Goal: Task Accomplishment & Management: Use online tool/utility

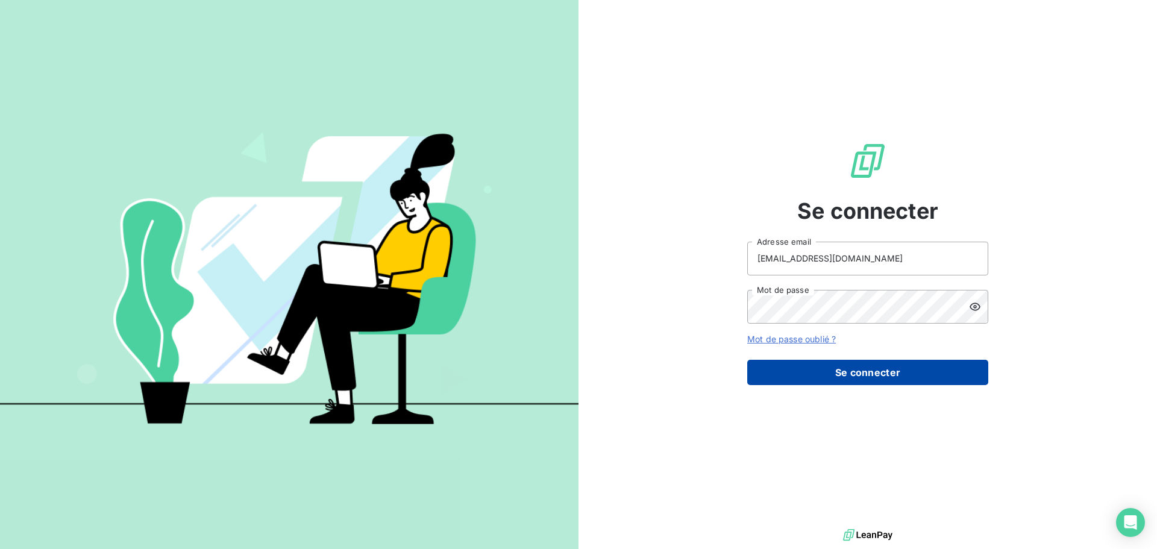
click at [862, 372] on button "Se connecter" at bounding box center [867, 372] width 241 height 25
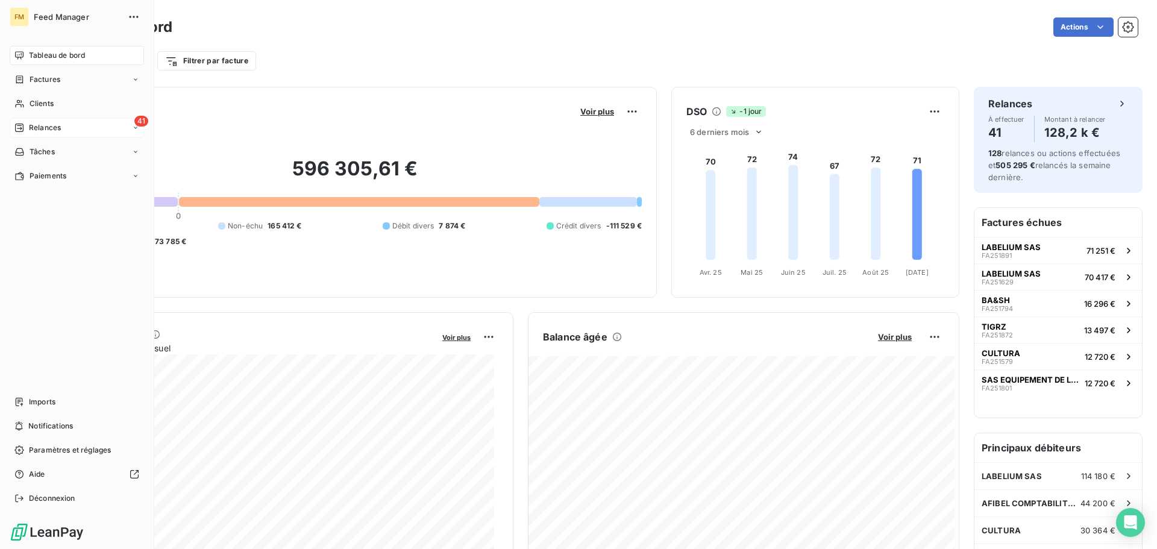
click at [33, 124] on span "Relances" at bounding box center [45, 127] width 32 height 11
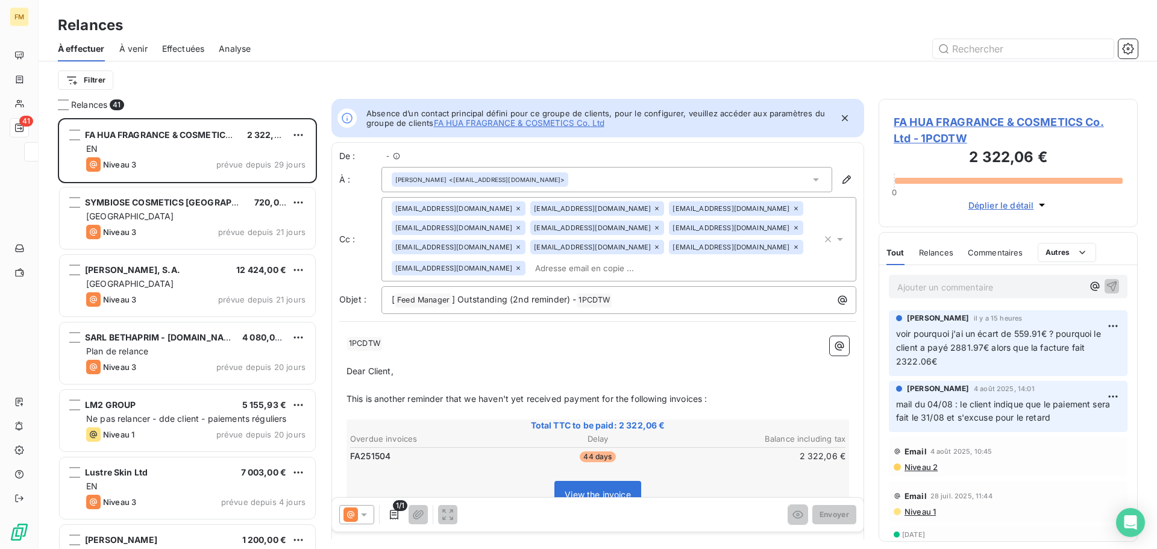
scroll to position [10, 10]
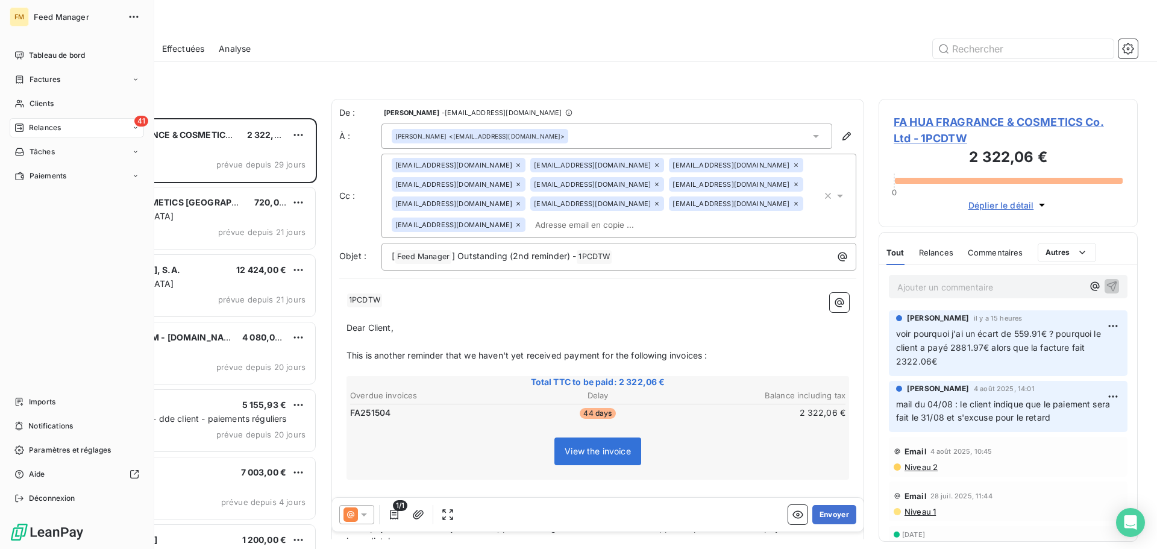
click at [117, 126] on div "41 Relances" at bounding box center [77, 127] width 134 height 19
click at [86, 205] on div "Effectuées" at bounding box center [84, 199] width 120 height 19
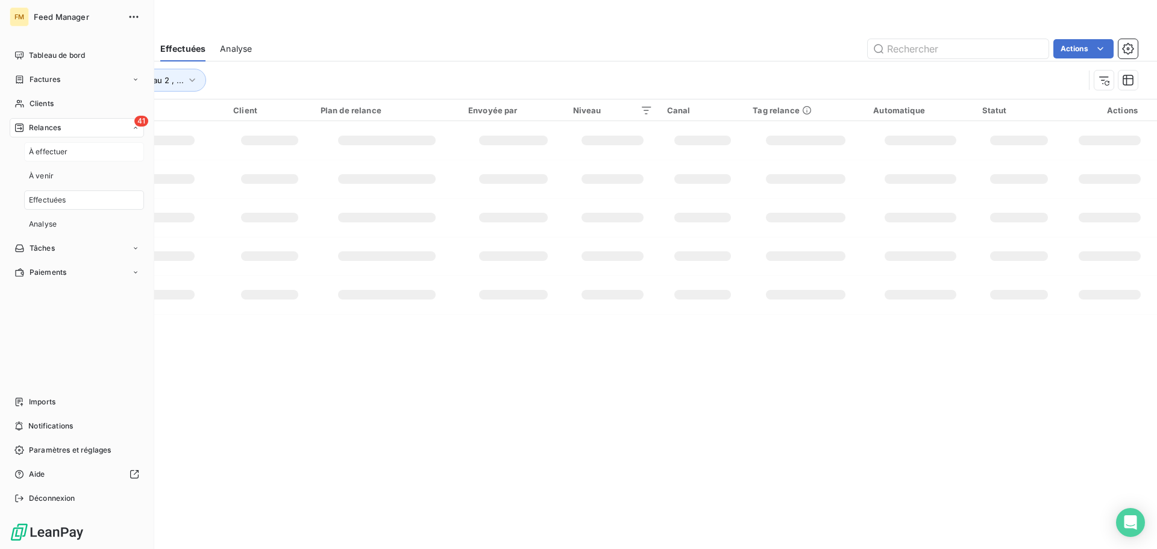
click at [75, 155] on div "À effectuer" at bounding box center [84, 151] width 120 height 19
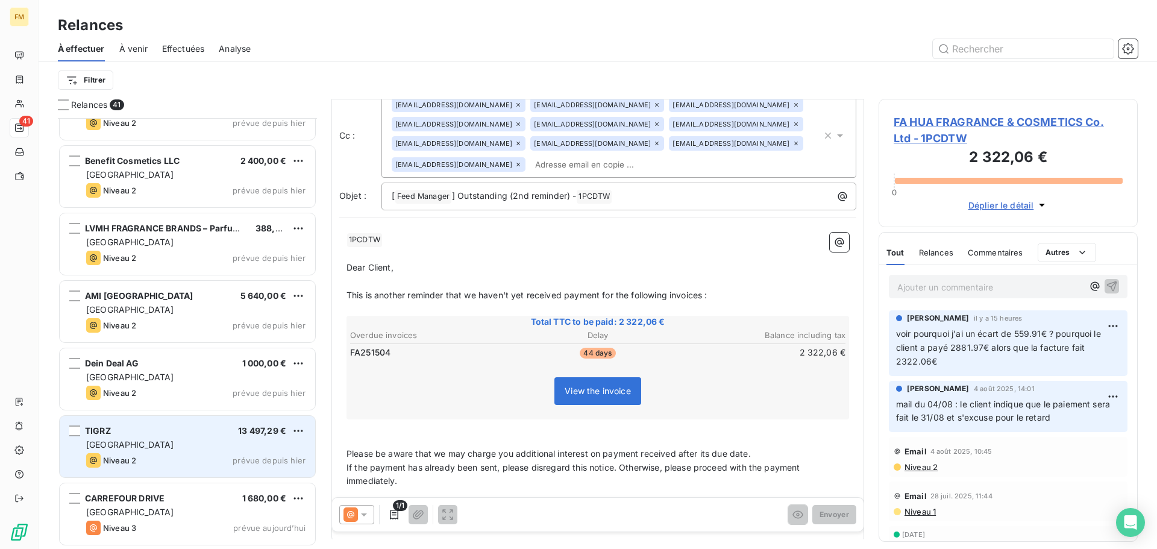
scroll to position [2276, 0]
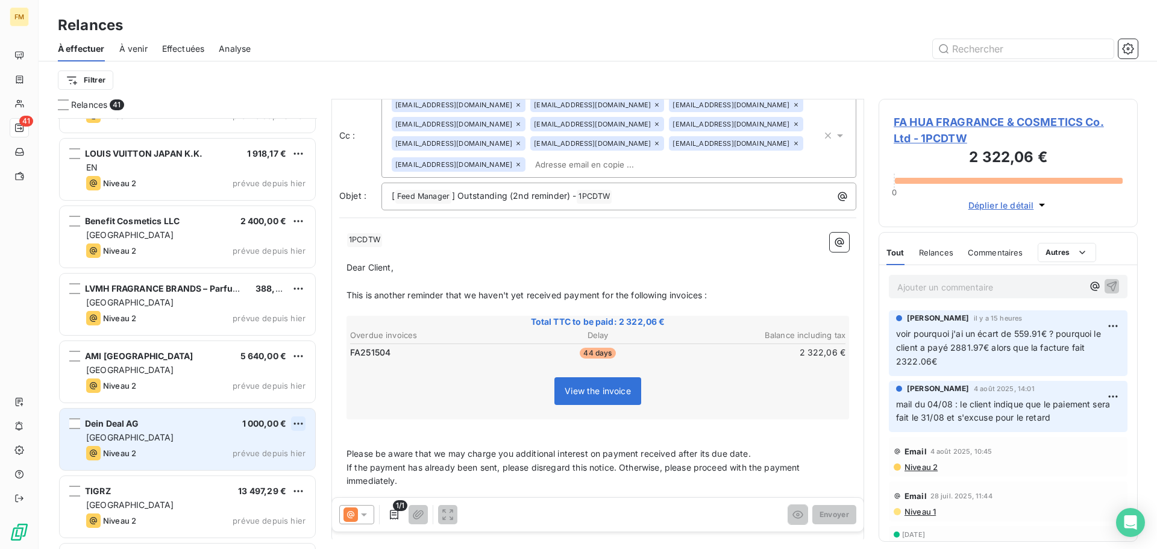
click at [298, 424] on html "FM 41 Relances À effectuer À venir Effectuées Analyse Filtrer Relances 41 LVMH …" at bounding box center [578, 274] width 1157 height 549
click at [270, 445] on div "Replanifier cette action" at bounding box center [246, 447] width 108 height 19
select select "8"
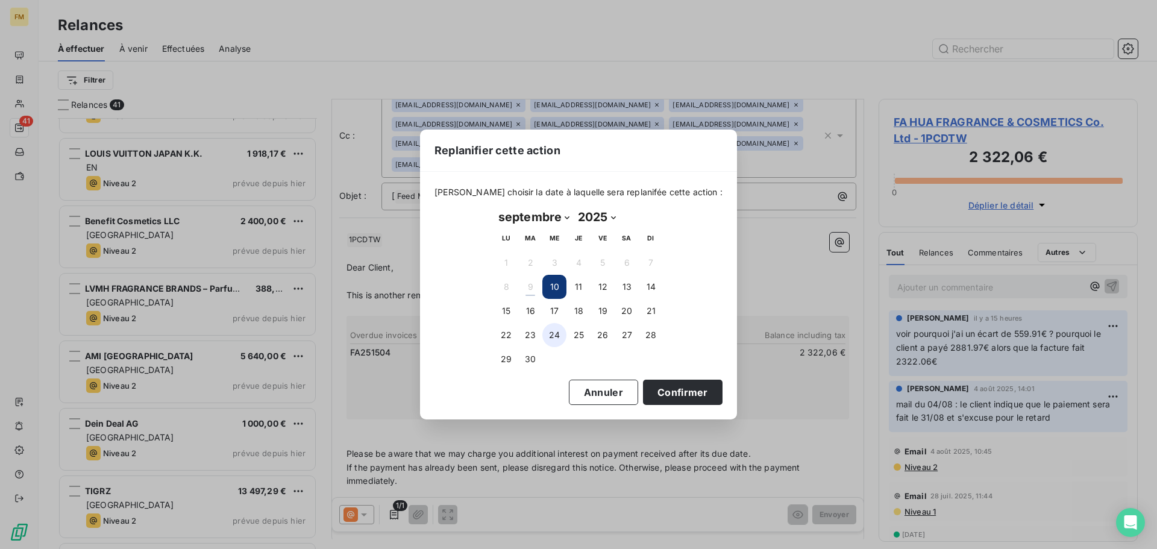
click at [554, 332] on button "24" at bounding box center [554, 335] width 24 height 24
click at [671, 401] on button "Confirmer" at bounding box center [683, 391] width 80 height 25
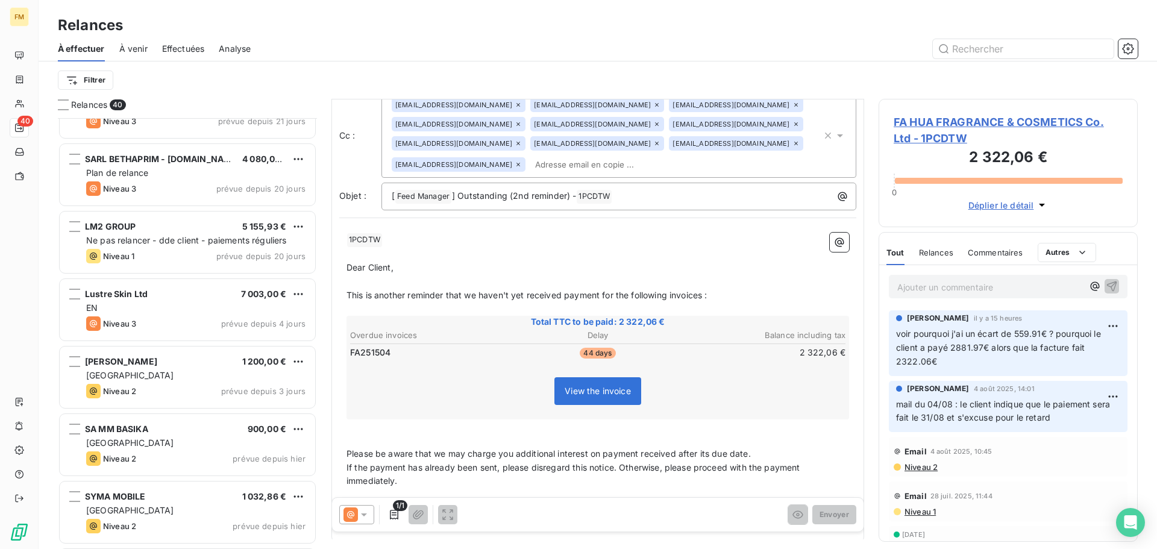
scroll to position [181, 0]
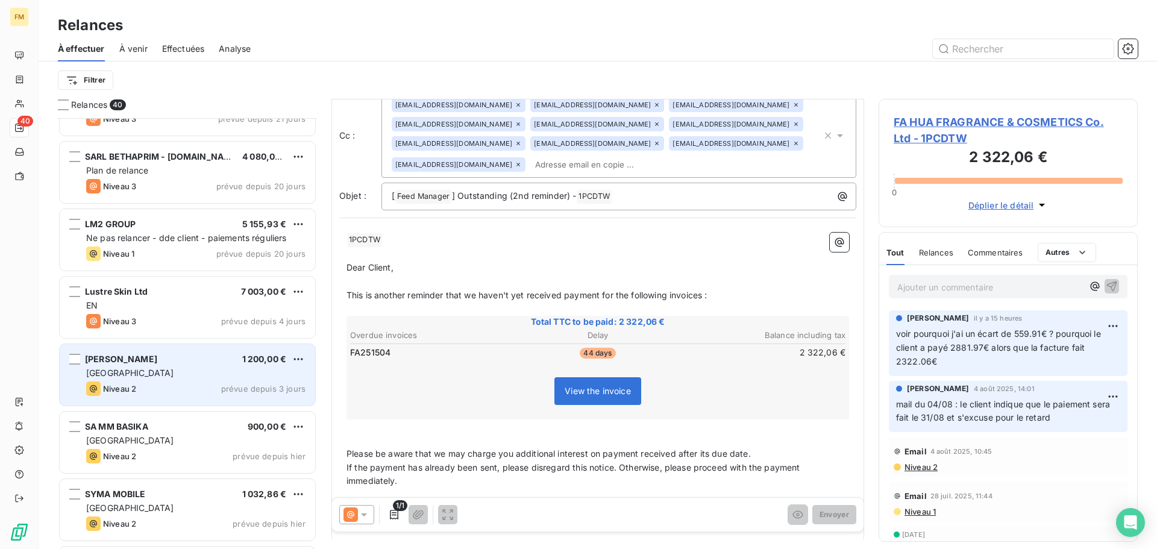
click at [146, 368] on div "[GEOGRAPHIC_DATA]" at bounding box center [195, 373] width 219 height 12
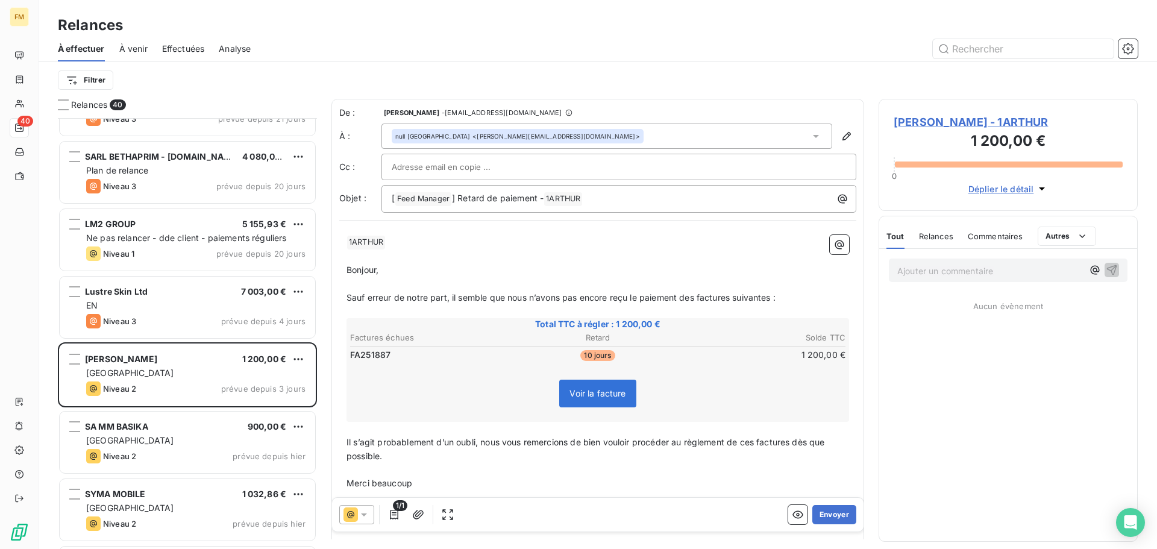
click at [935, 236] on span "Relances" at bounding box center [936, 236] width 34 height 10
click at [890, 236] on span "Tout" at bounding box center [894, 236] width 17 height 10
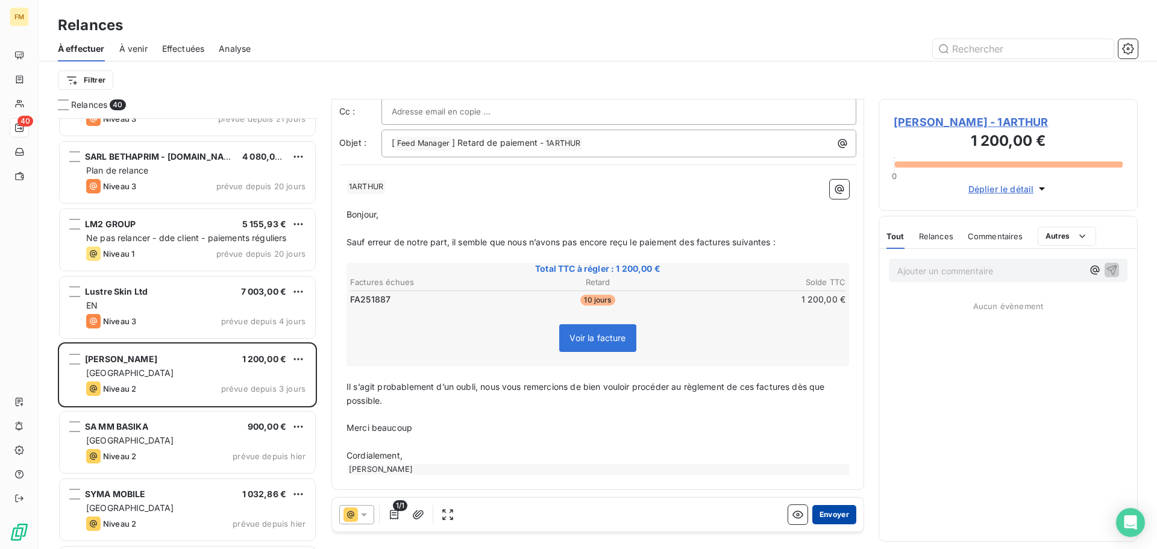
click at [839, 519] on button "Envoyer" at bounding box center [834, 514] width 44 height 19
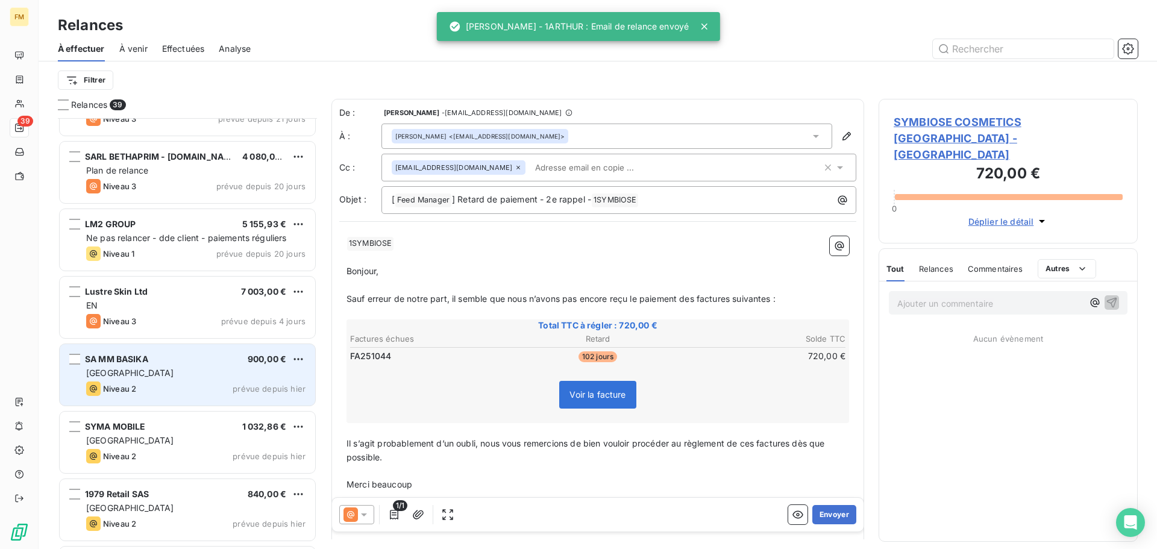
click at [140, 383] on div "Niveau 2 prévue depuis hier" at bounding box center [195, 388] width 219 height 14
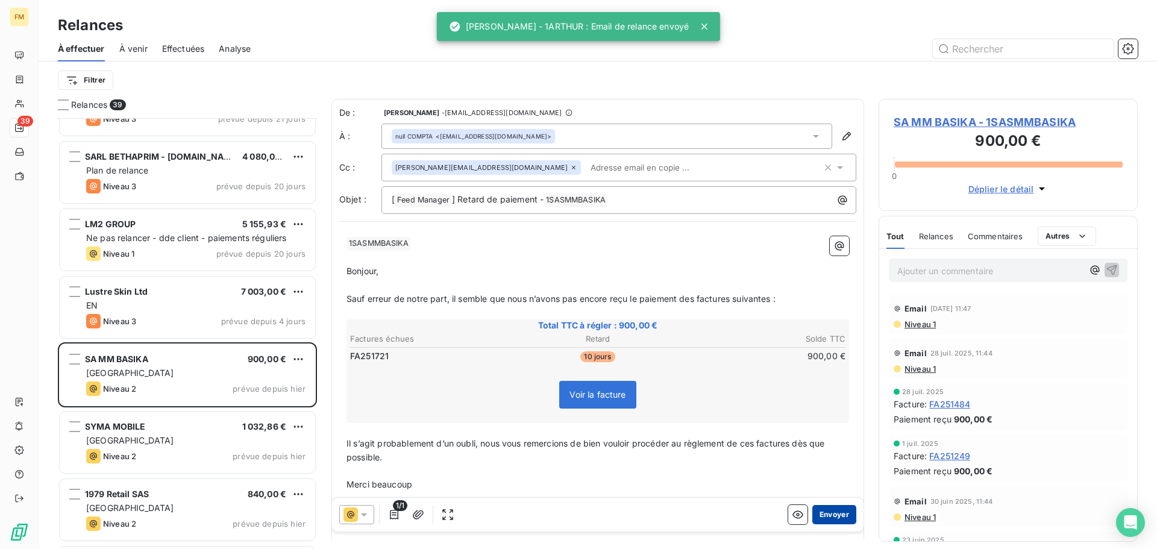
click at [823, 517] on button "Envoyer" at bounding box center [834, 514] width 44 height 19
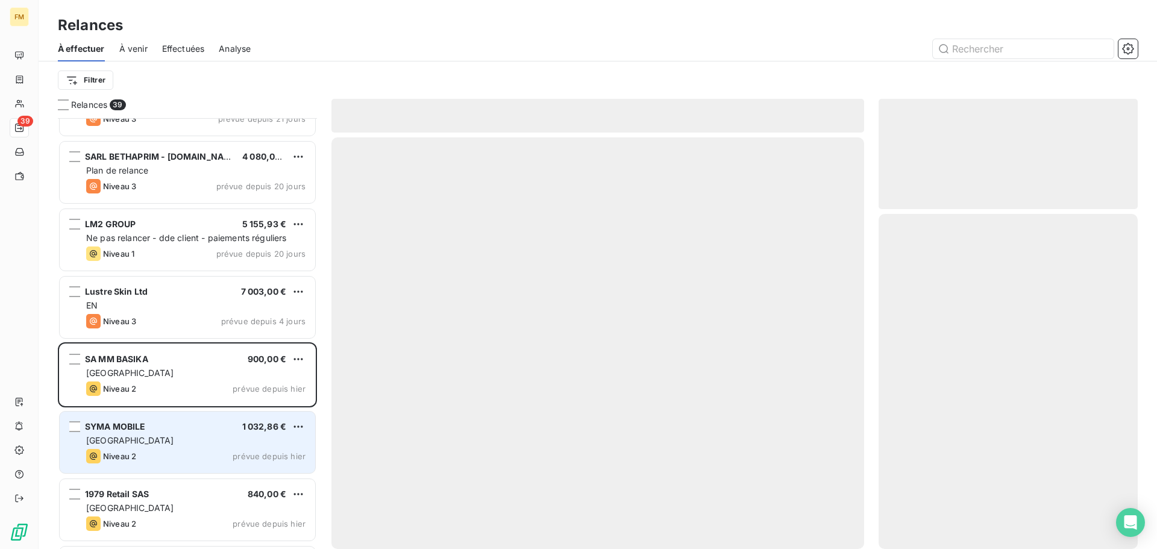
click at [155, 450] on div "Niveau 2 prévue depuis hier" at bounding box center [195, 456] width 219 height 14
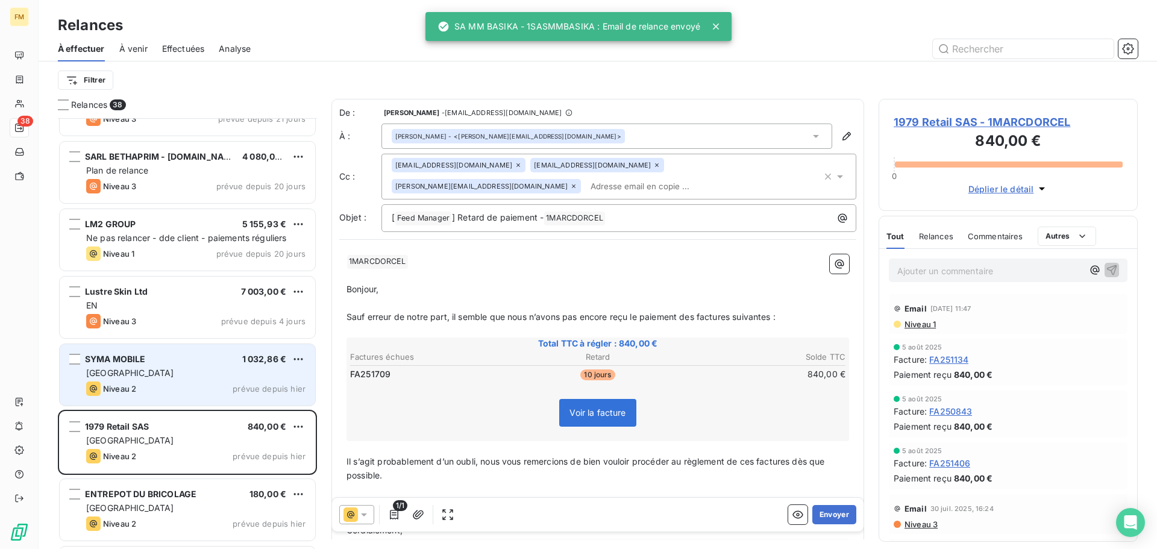
click at [164, 393] on div "Niveau 2 prévue depuis hier" at bounding box center [195, 388] width 219 height 14
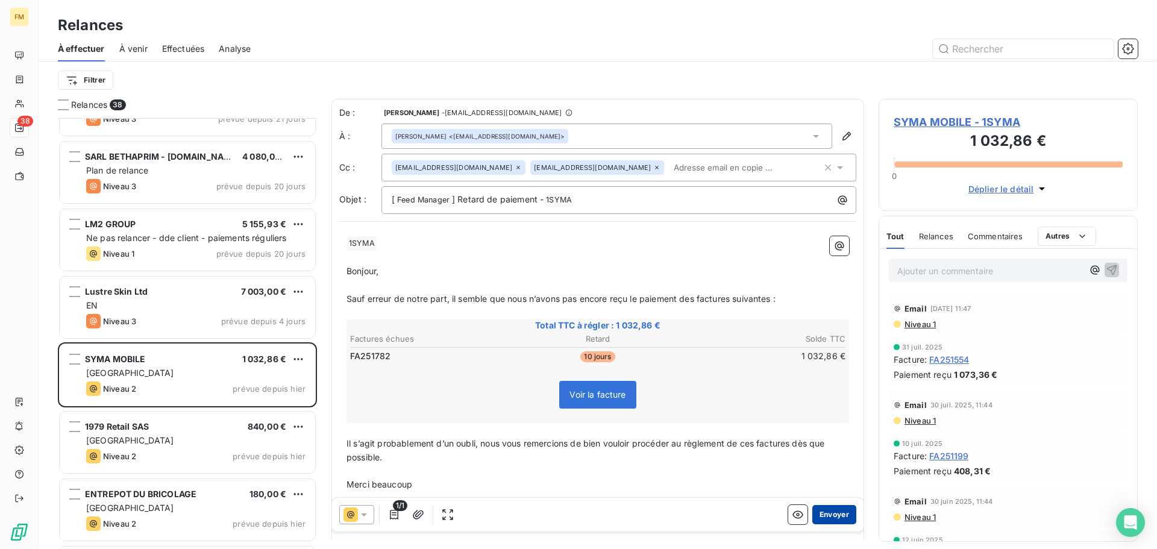
click at [828, 518] on button "Envoyer" at bounding box center [834, 514] width 44 height 19
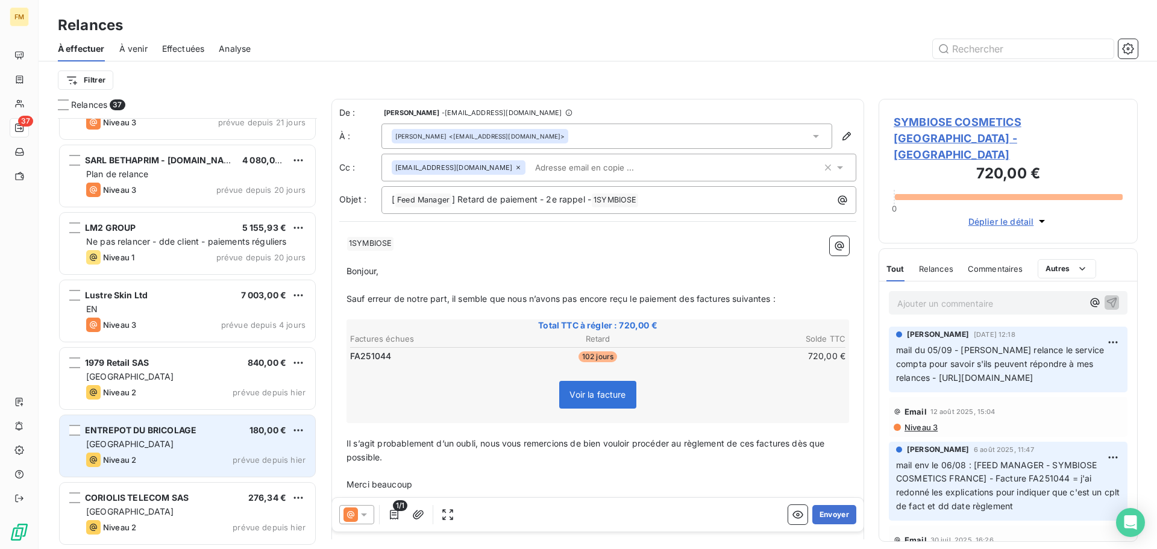
scroll to position [181, 0]
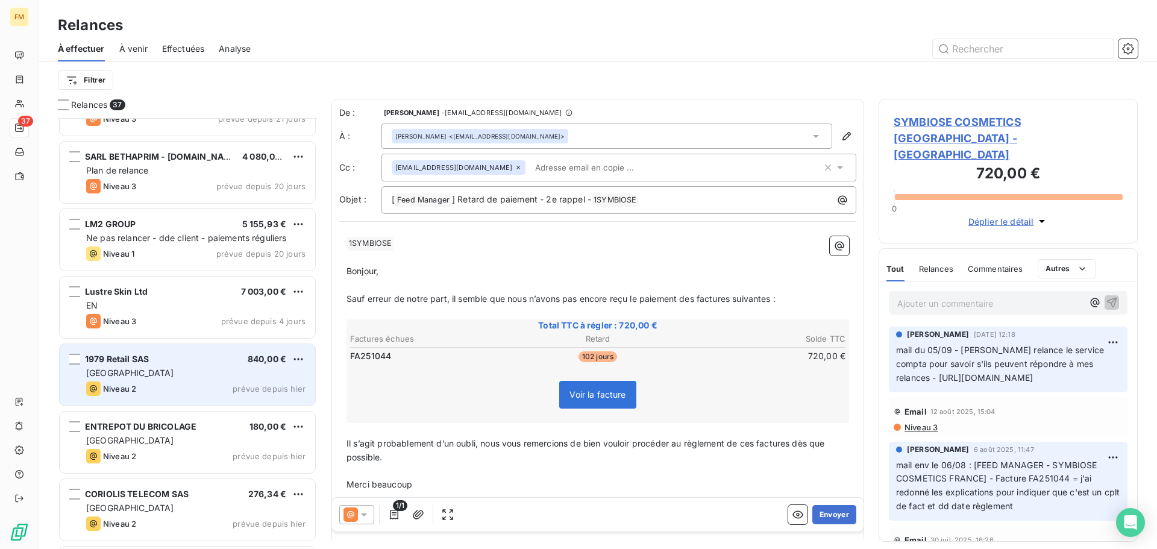
click at [170, 376] on div "[GEOGRAPHIC_DATA]" at bounding box center [195, 373] width 219 height 12
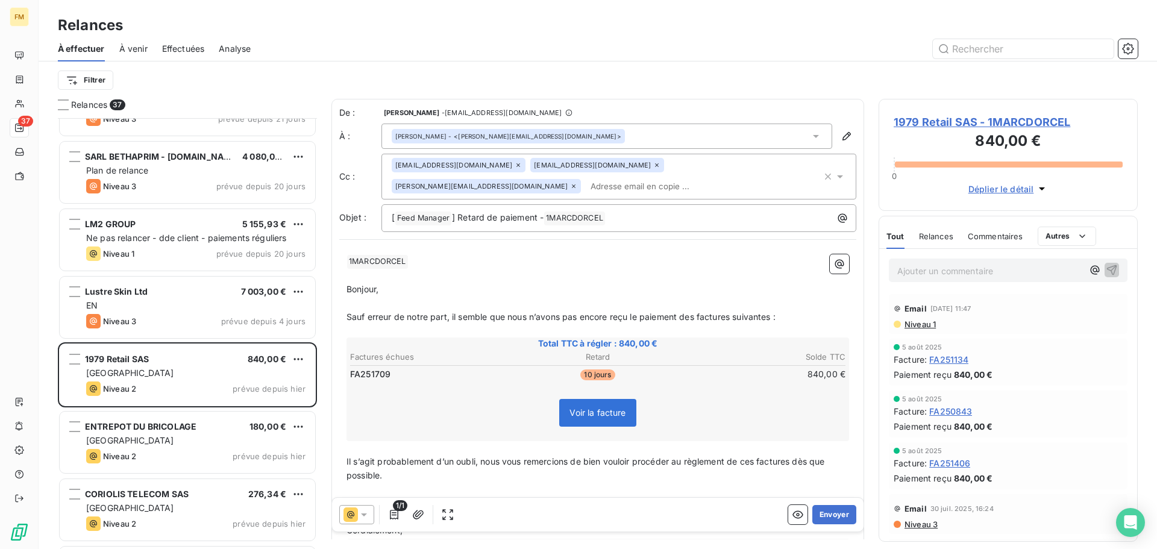
click at [823, 524] on div "1/1 Envoyer" at bounding box center [597, 515] width 531 height 34
click at [815, 519] on button "Envoyer" at bounding box center [834, 514] width 44 height 19
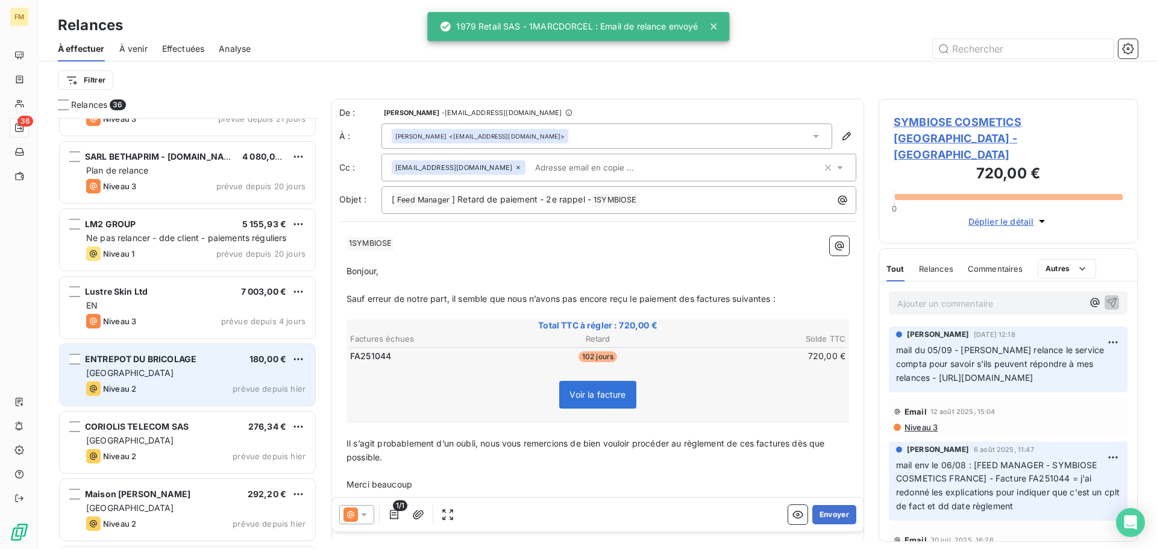
click at [190, 384] on div "Niveau 2 prévue depuis hier" at bounding box center [195, 388] width 219 height 14
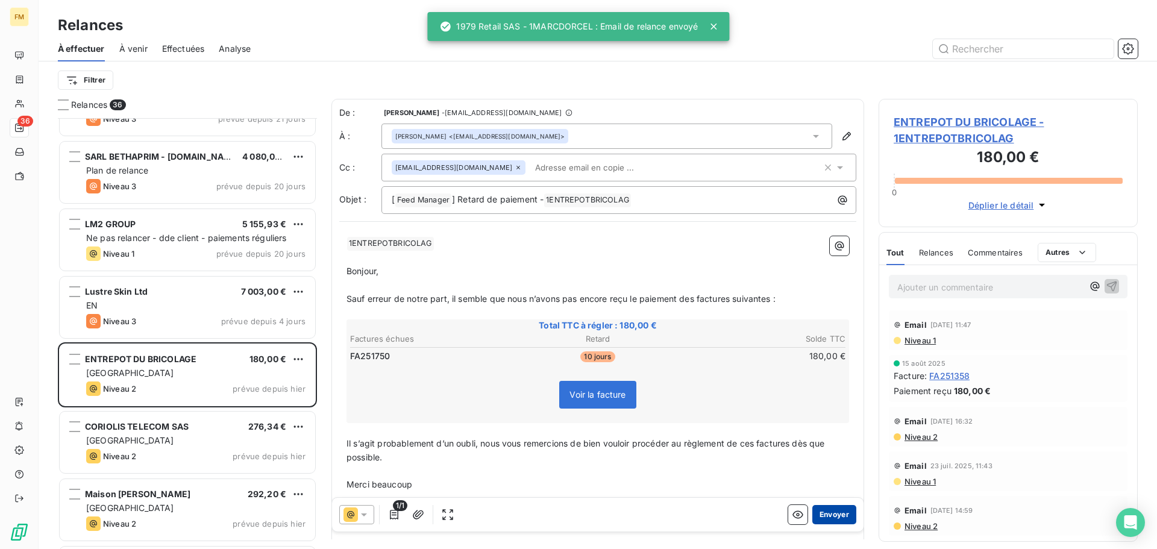
click at [826, 515] on button "Envoyer" at bounding box center [834, 514] width 44 height 19
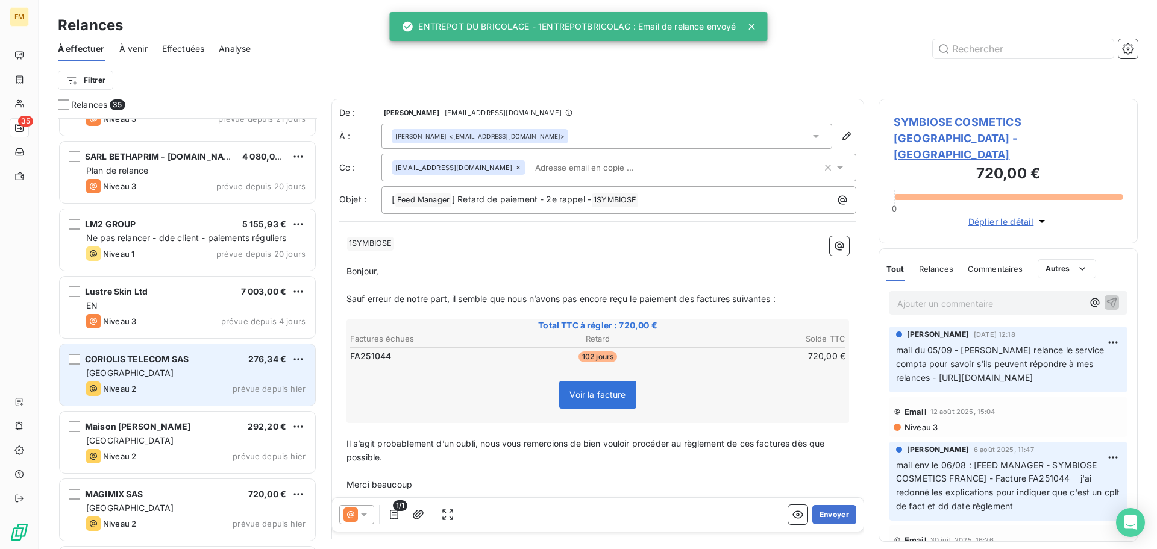
click at [163, 399] on div "CORIOLIS TELECOM SAS 276,34 € FRANCE Niveau 2 prévue depuis [DATE]" at bounding box center [187, 374] width 255 height 61
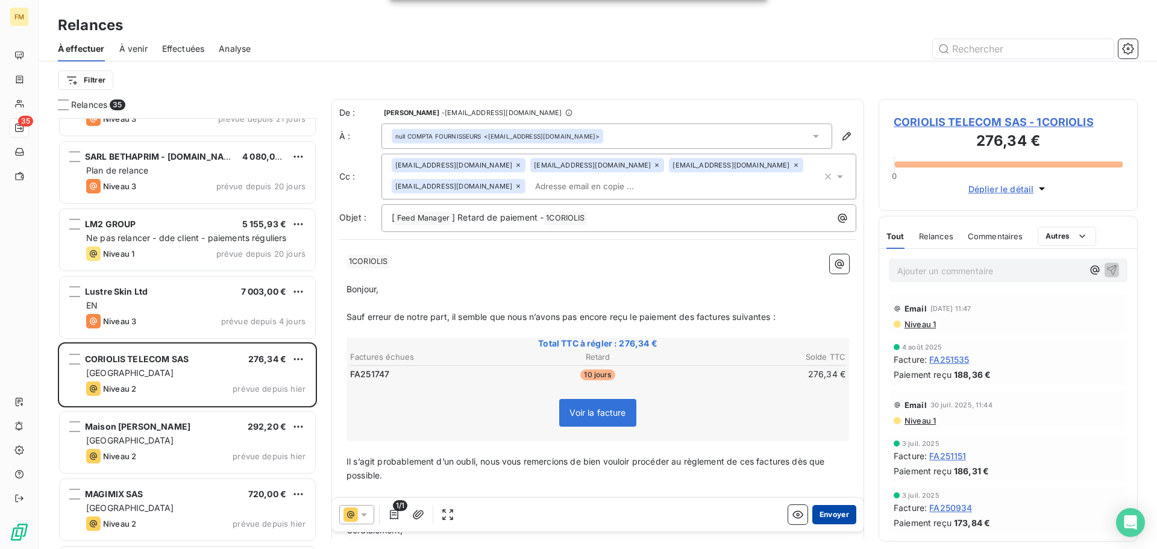
click at [814, 522] on button "Envoyer" at bounding box center [834, 514] width 44 height 19
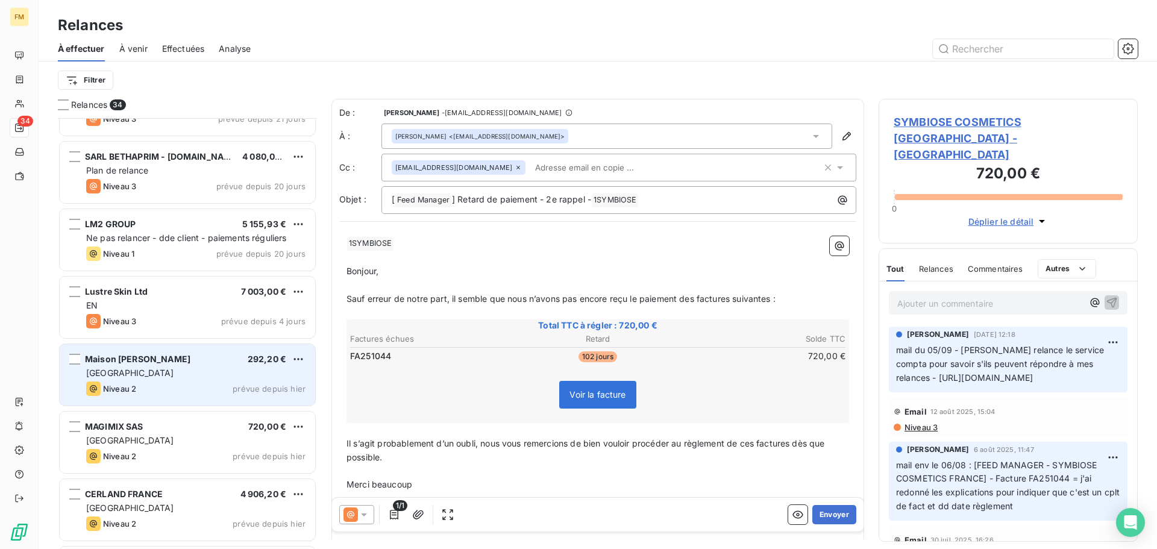
click at [230, 379] on div "Maison [PERSON_NAME] 292,20 € FRANCE Niveau 2 prévue depuis [DATE]" at bounding box center [187, 374] width 255 height 61
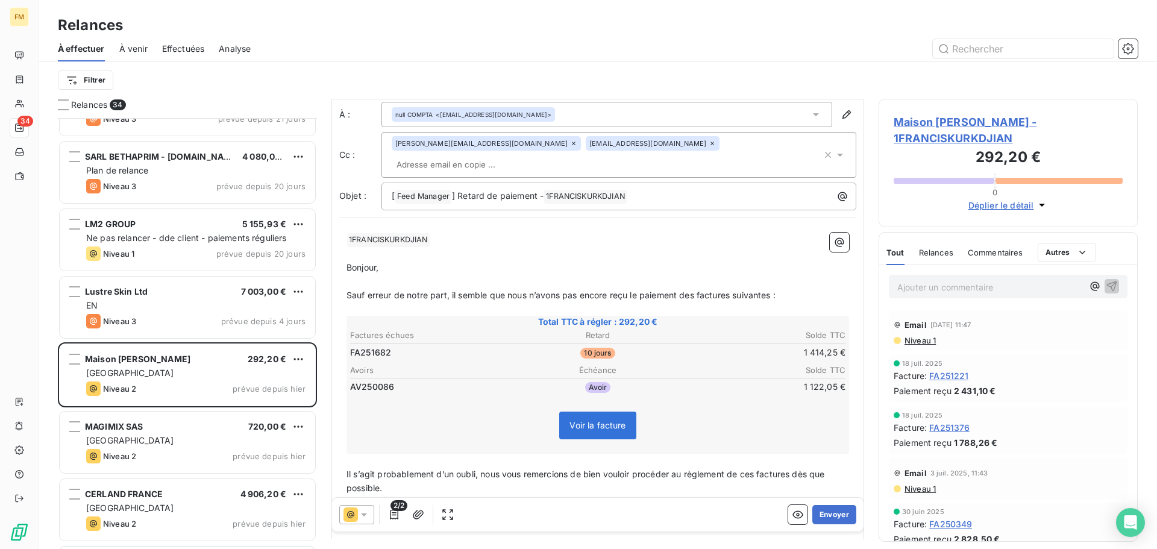
scroll to position [92, 0]
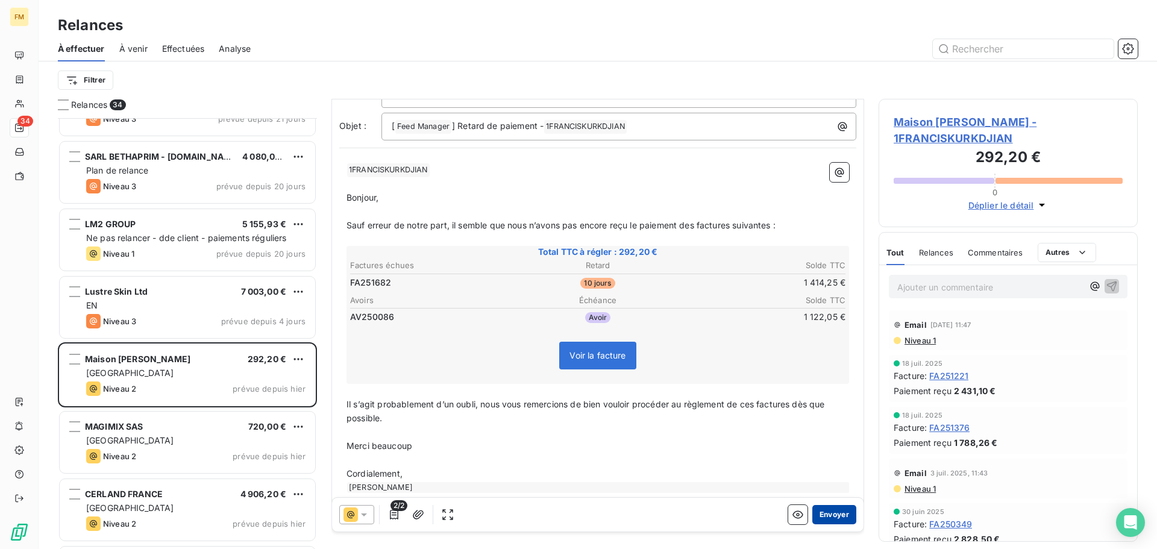
click at [814, 519] on button "Envoyer" at bounding box center [834, 514] width 44 height 19
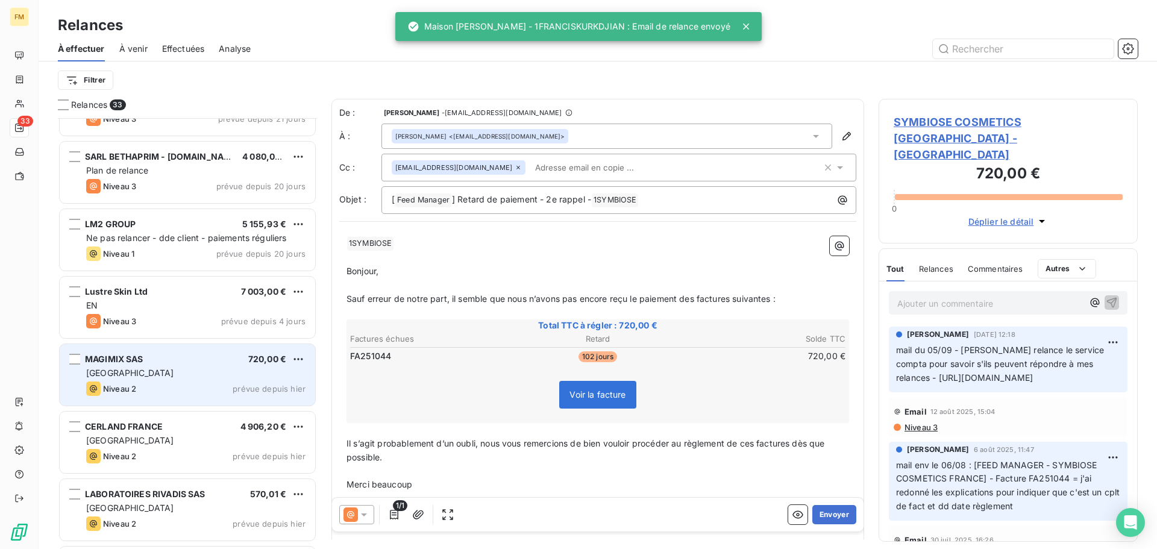
click at [173, 392] on div "Niveau 2 prévue depuis hier" at bounding box center [195, 388] width 219 height 14
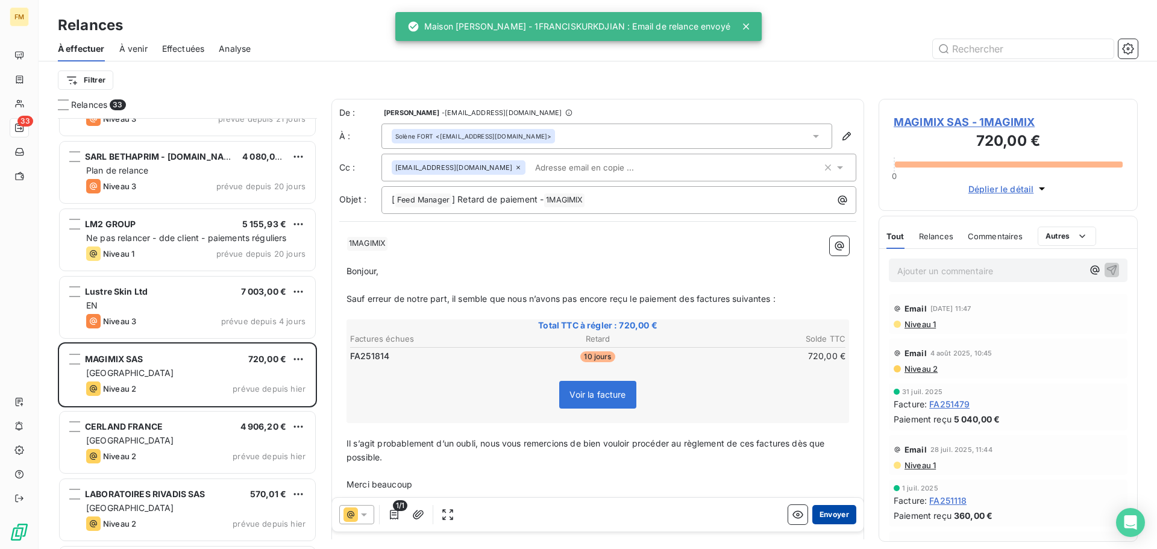
click at [812, 516] on button "Envoyer" at bounding box center [834, 514] width 44 height 19
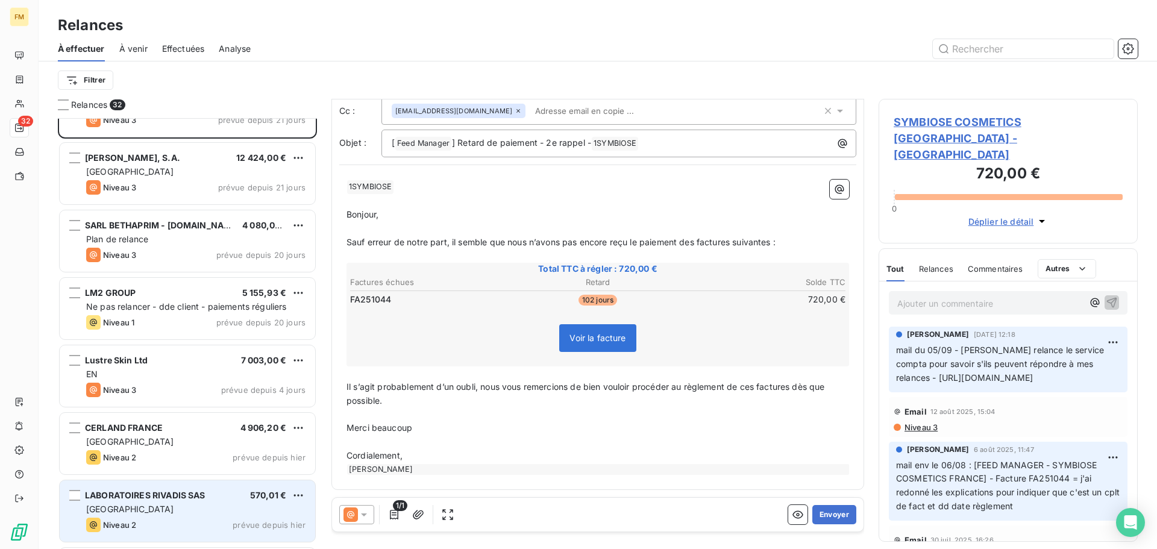
scroll to position [121, 0]
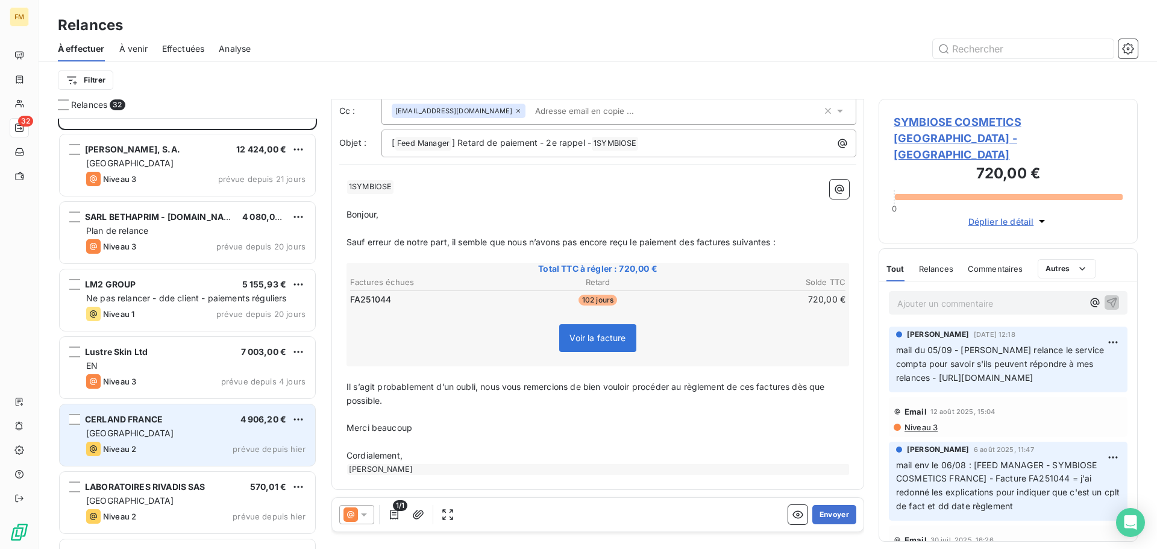
click at [138, 433] on div "[GEOGRAPHIC_DATA]" at bounding box center [195, 433] width 219 height 12
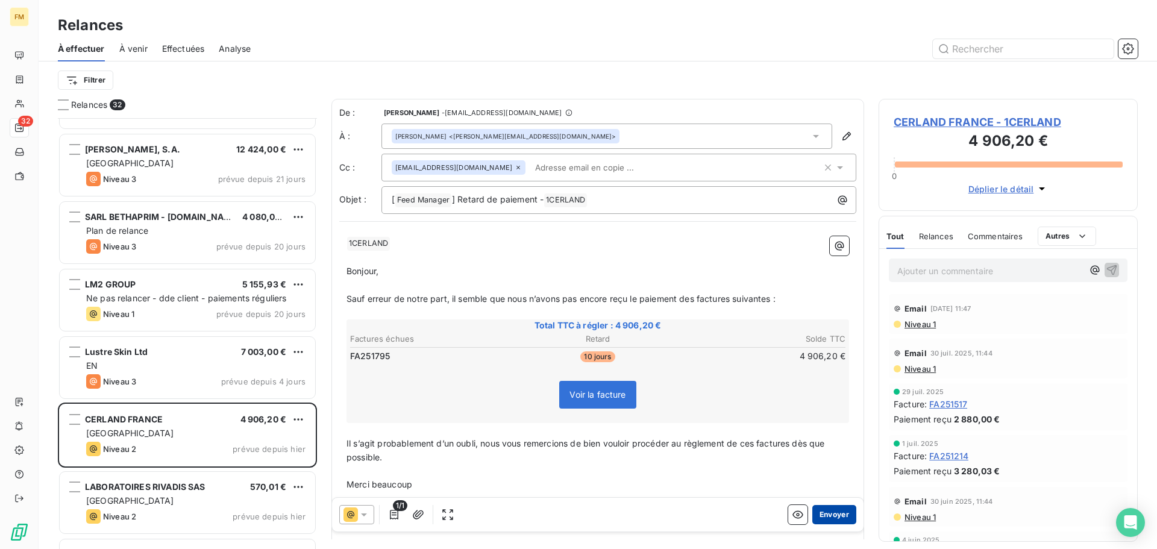
click at [840, 523] on button "Envoyer" at bounding box center [834, 514] width 44 height 19
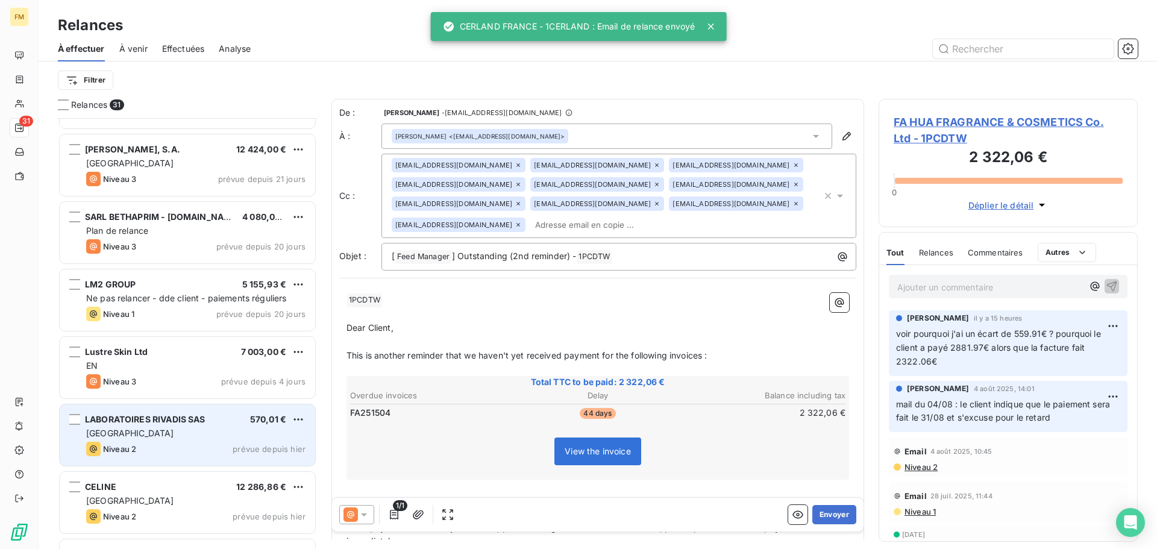
click at [99, 422] on span "LABORATOIRES RIVADIS SAS" at bounding box center [145, 419] width 120 height 10
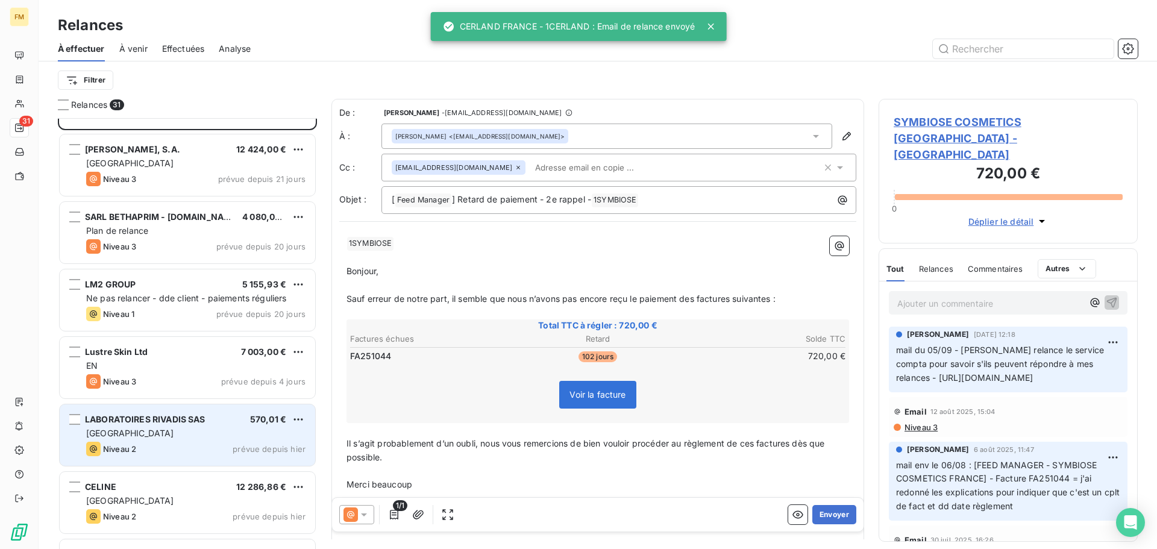
click at [196, 452] on div "Niveau 2 prévue depuis hier" at bounding box center [195, 449] width 219 height 14
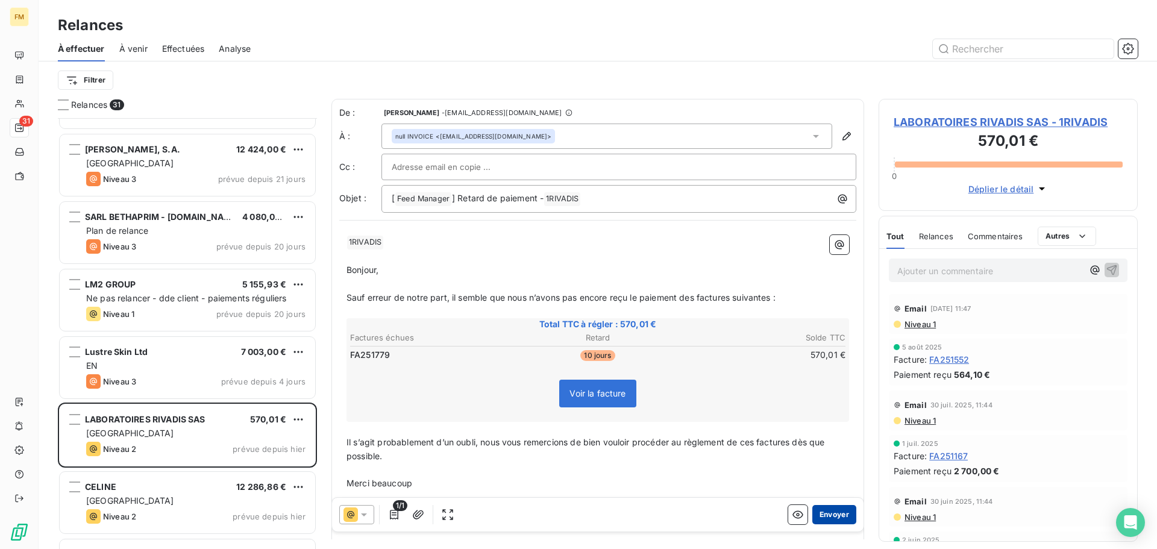
click at [816, 517] on button "Envoyer" at bounding box center [834, 514] width 44 height 19
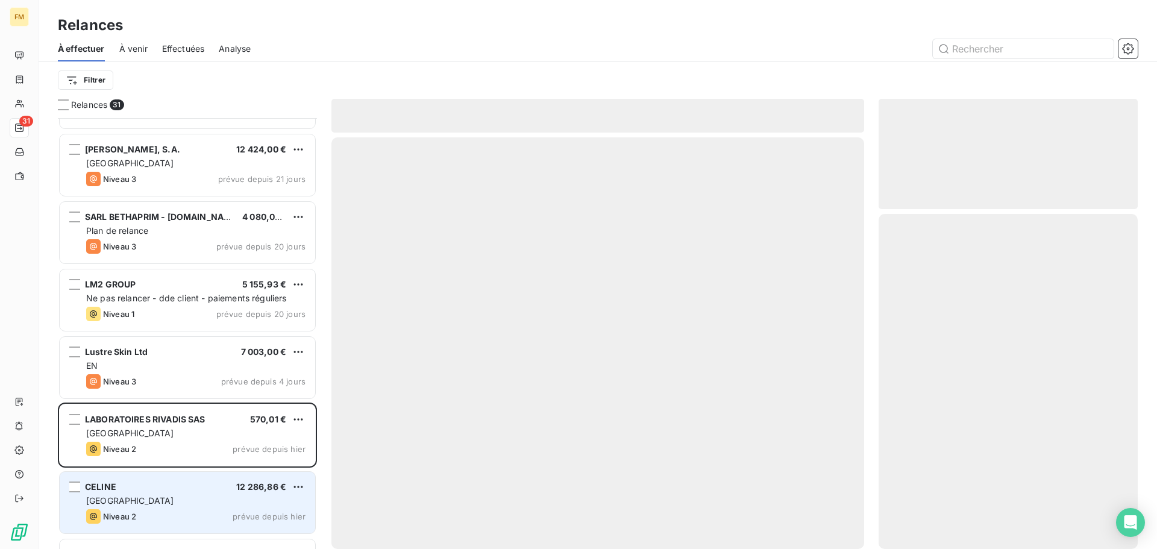
scroll to position [242, 0]
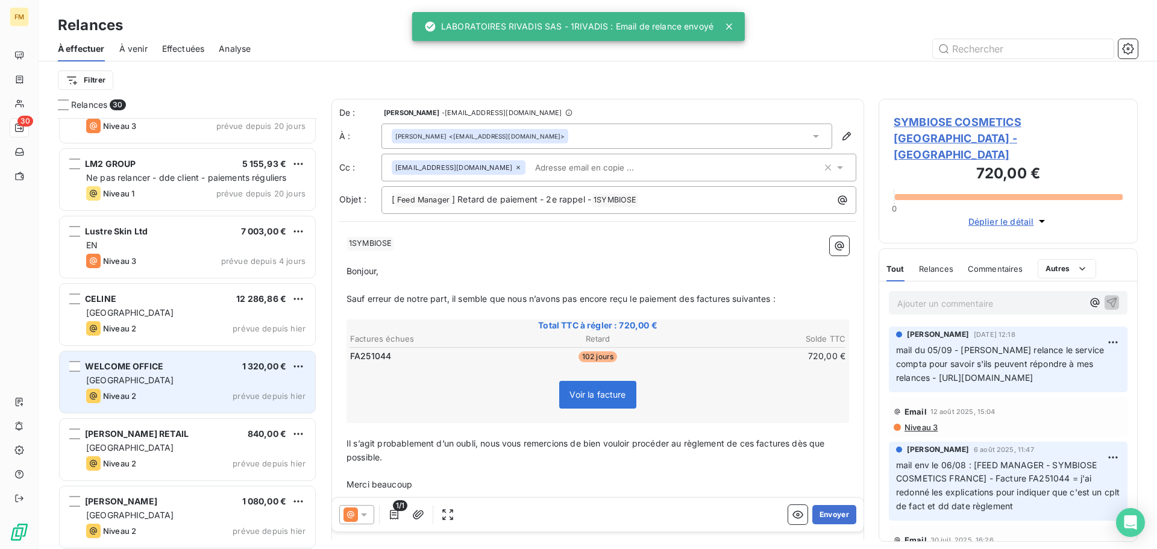
click at [165, 408] on div "WELCOME OFFICE 1 320,00 € FRANCE Niveau 2 prévue depuis [DATE]" at bounding box center [187, 381] width 255 height 61
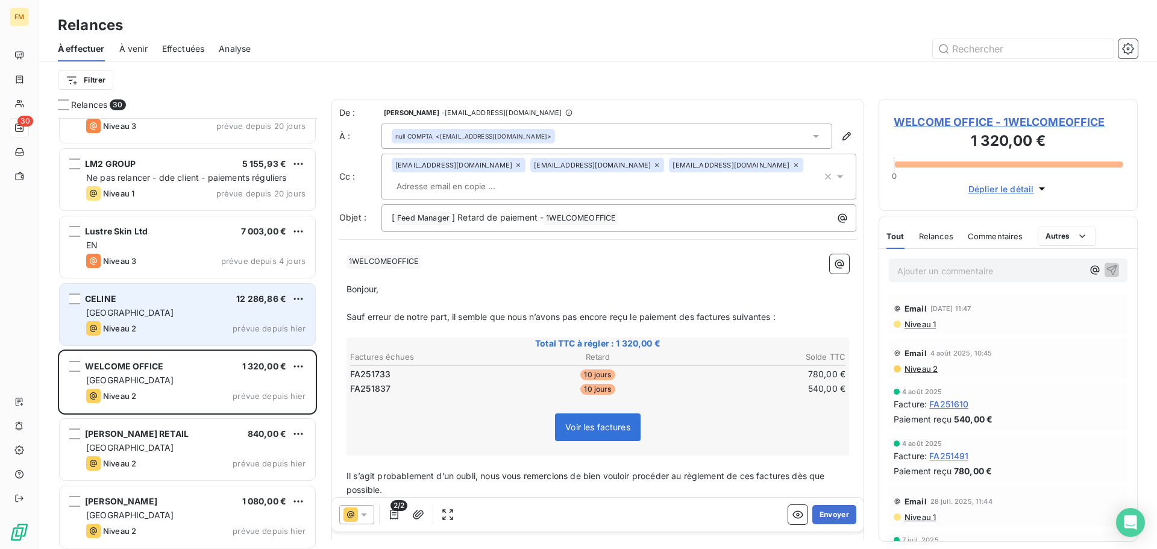
click at [148, 336] on div "CELINE 12 286,86 € FRANCE Niveau 2 prévue depuis [DATE]" at bounding box center [187, 314] width 255 height 61
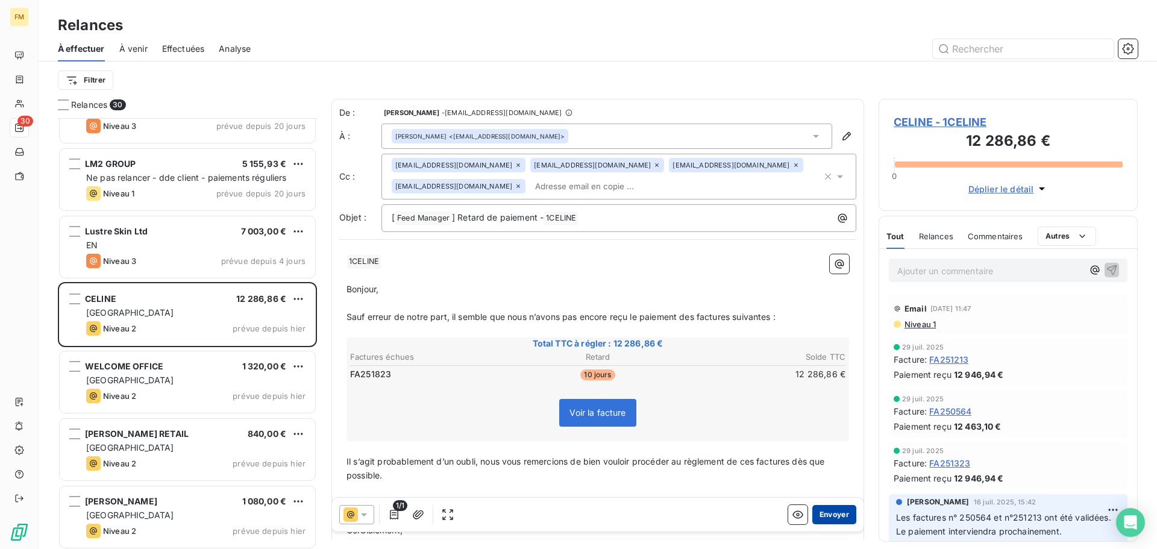
click at [831, 514] on button "Envoyer" at bounding box center [834, 514] width 44 height 19
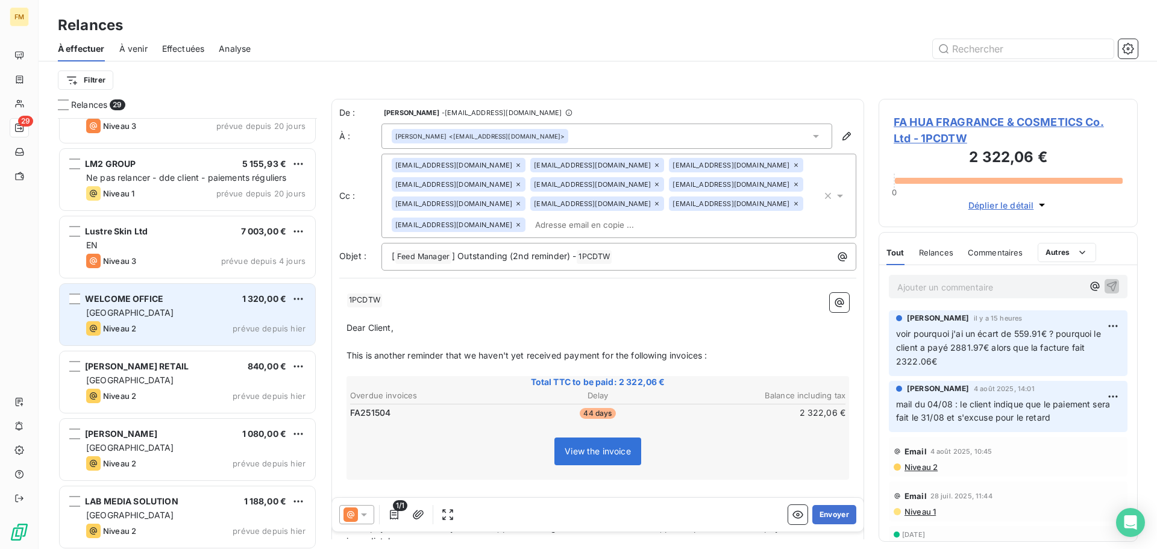
click at [141, 314] on div "[GEOGRAPHIC_DATA]" at bounding box center [195, 313] width 219 height 12
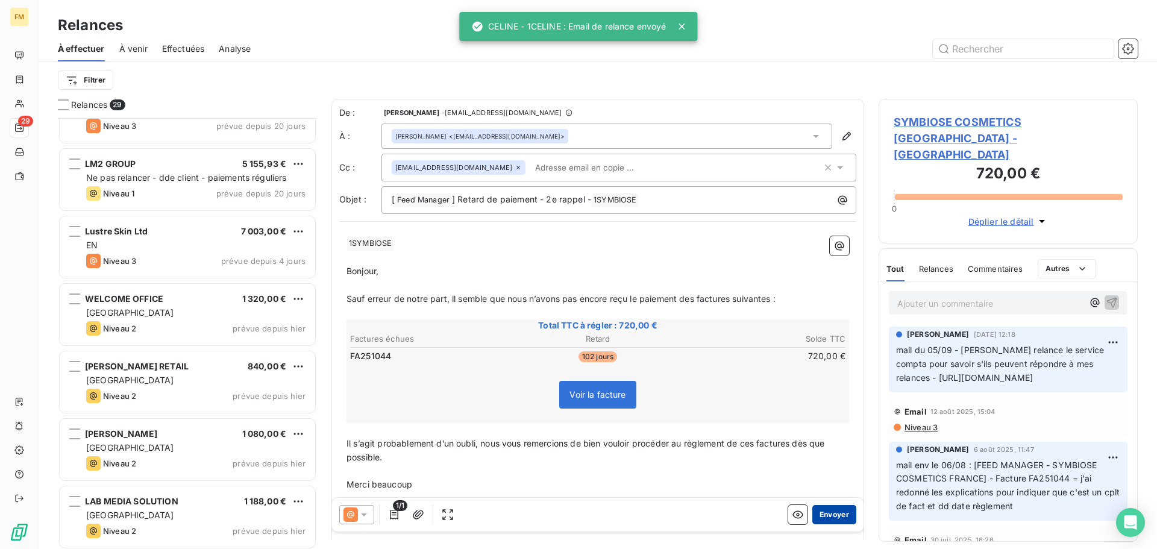
click at [837, 519] on button "Envoyer" at bounding box center [834, 514] width 44 height 19
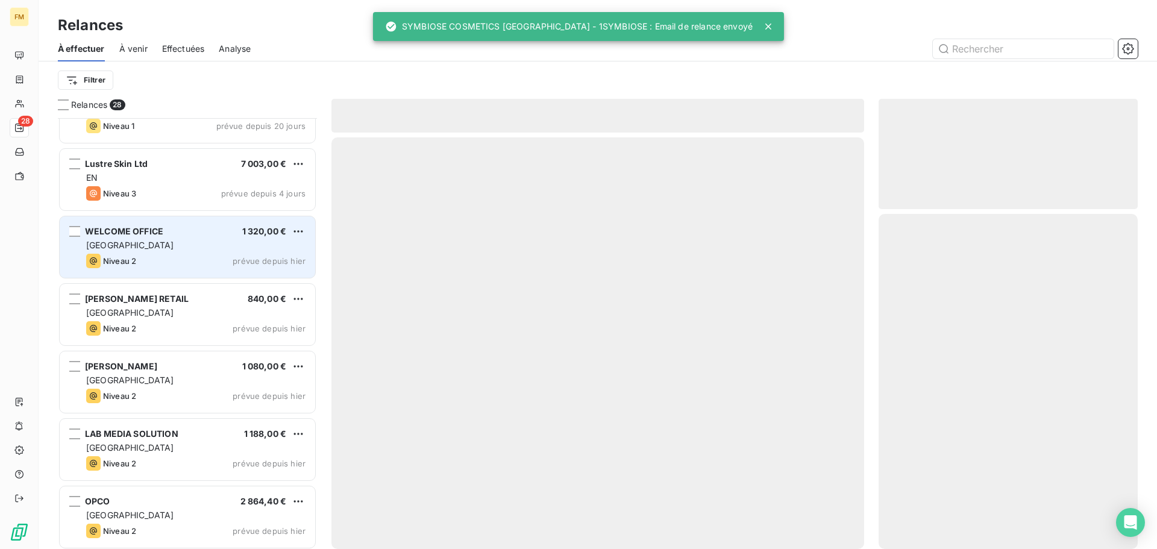
click at [128, 267] on div "Niveau 2" at bounding box center [111, 261] width 50 height 14
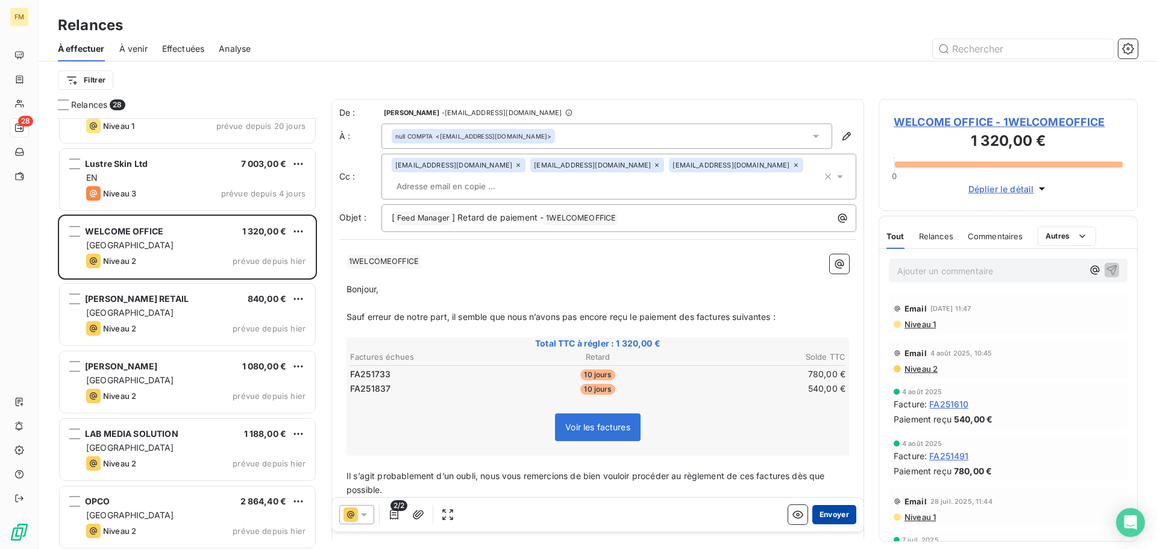
click at [817, 519] on button "Envoyer" at bounding box center [834, 514] width 44 height 19
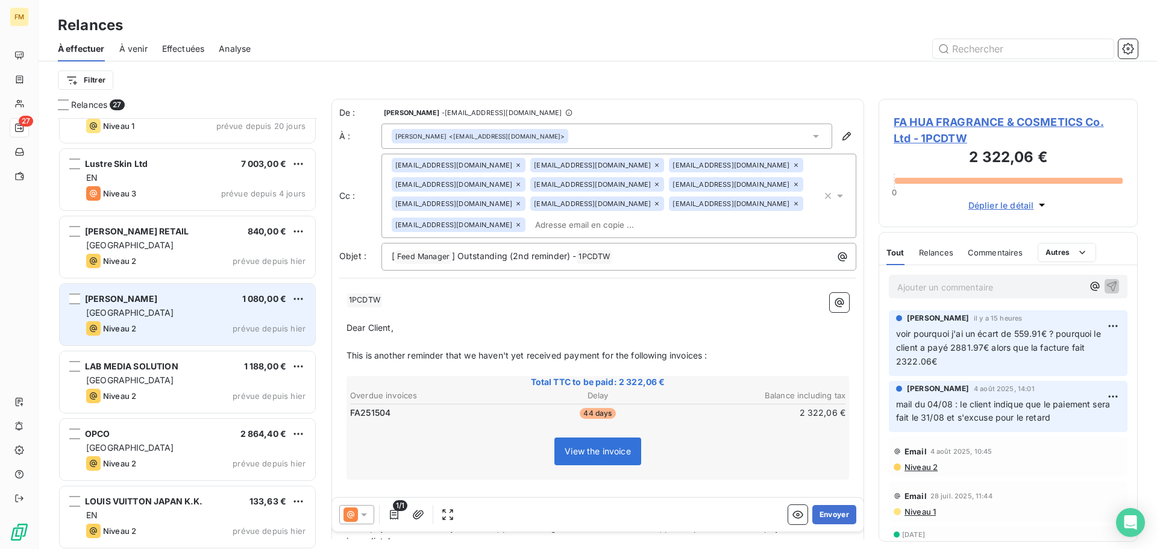
click at [192, 311] on div "[GEOGRAPHIC_DATA]" at bounding box center [195, 313] width 219 height 12
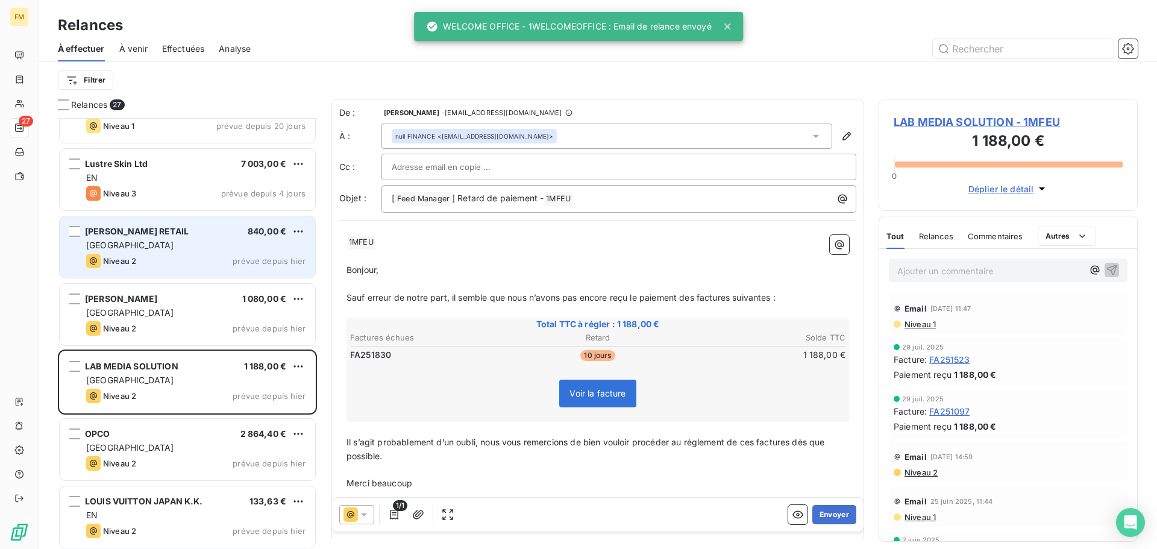
click at [187, 259] on div "Niveau 2 prévue depuis hier" at bounding box center [195, 261] width 219 height 14
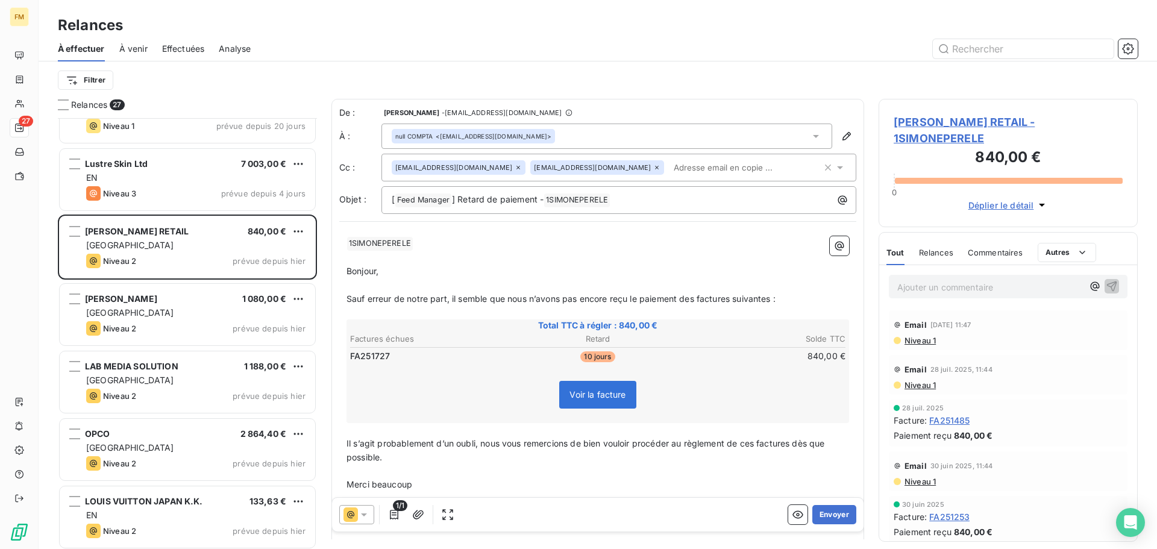
click at [819, 524] on div "1/1 Envoyer" at bounding box center [597, 515] width 531 height 34
click at [820, 515] on button "Envoyer" at bounding box center [834, 514] width 44 height 19
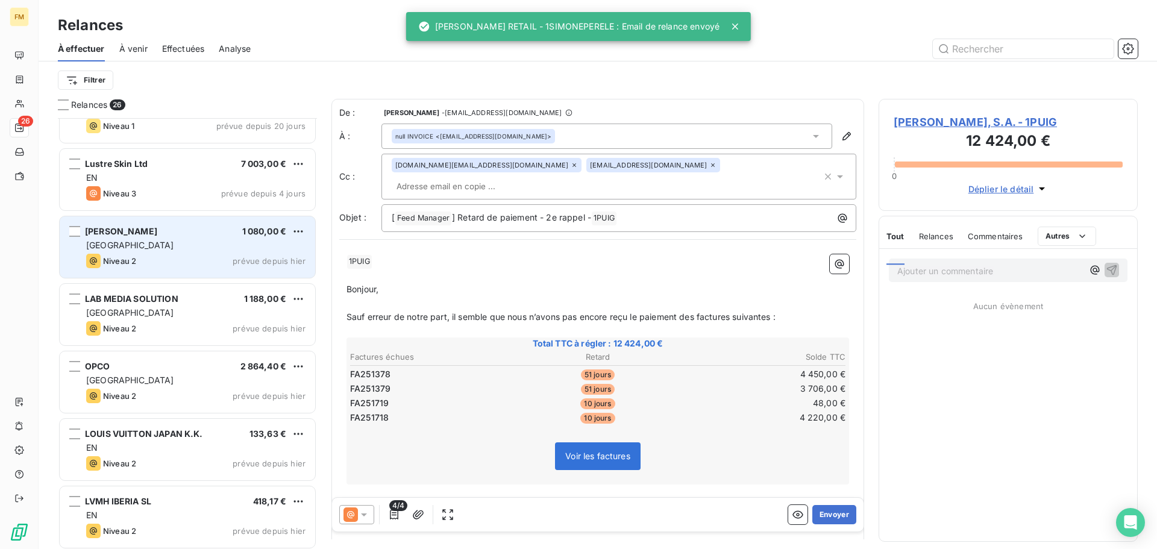
click at [183, 260] on div "Niveau 2 prévue depuis hier" at bounding box center [195, 261] width 219 height 14
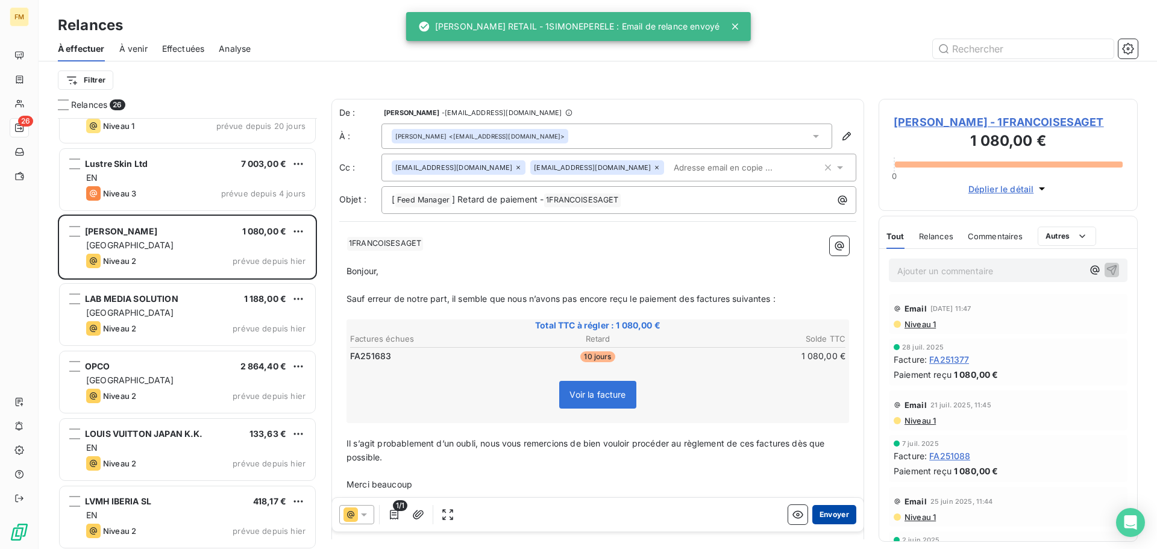
click at [817, 512] on button "Envoyer" at bounding box center [834, 514] width 44 height 19
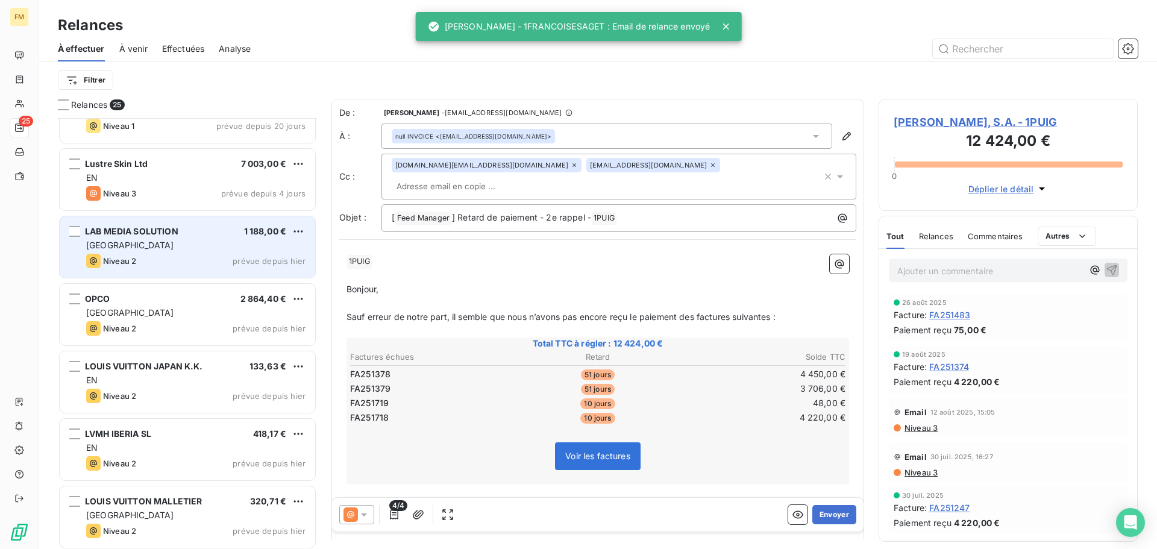
click at [214, 275] on div "LAB MEDIA SOLUTION 1 188,00 € FRANCE Niveau 2 prévue depuis [DATE]" at bounding box center [187, 246] width 255 height 61
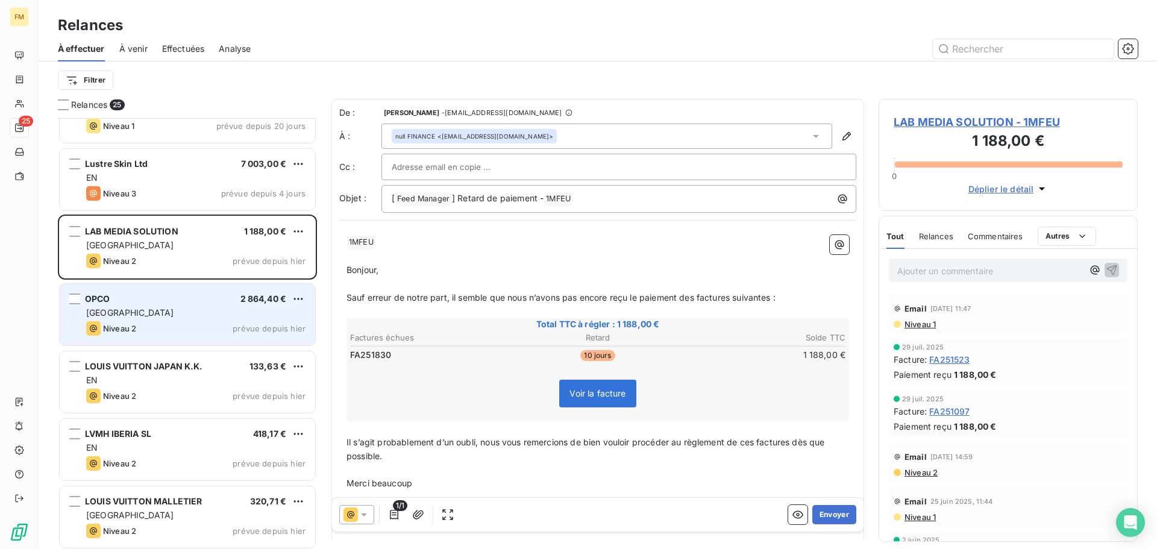
click at [209, 305] on div "OPCO 2 864,40 € FRANCE Niveau 2 prévue depuis [DATE]" at bounding box center [187, 314] width 255 height 61
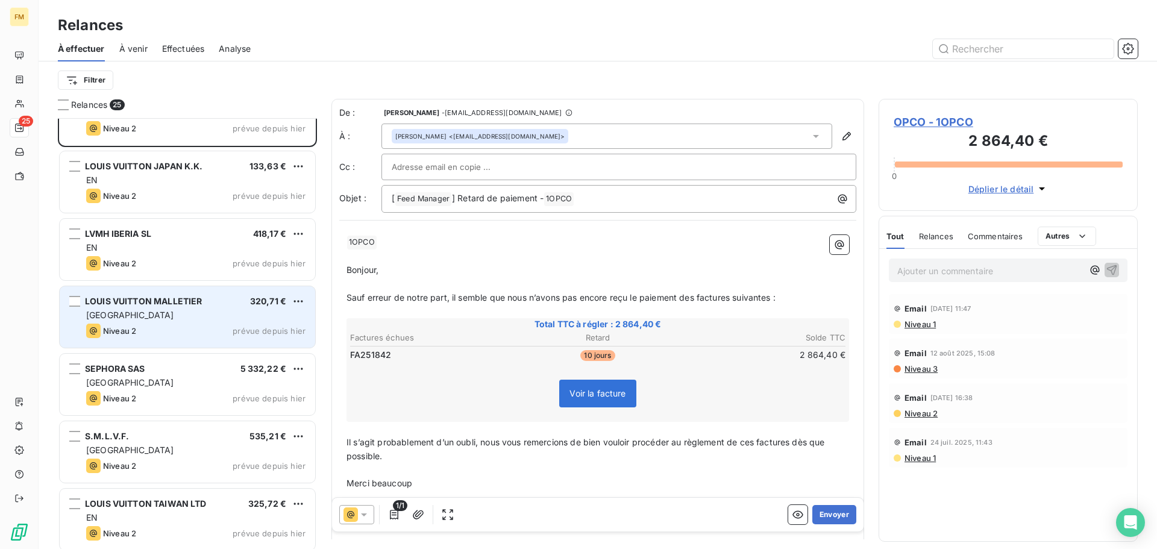
scroll to position [483, 0]
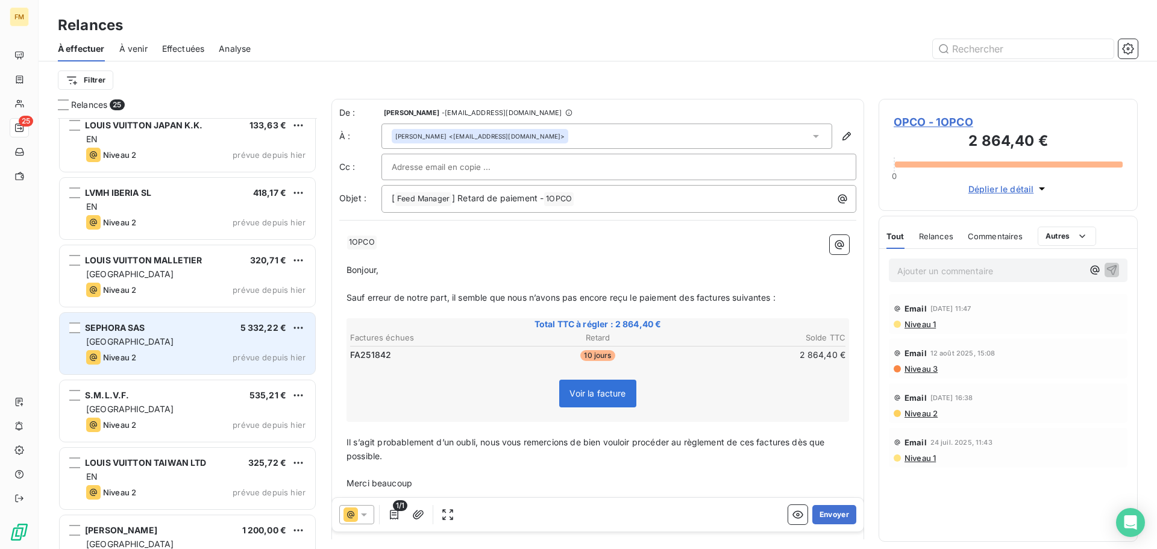
click at [200, 356] on div "Niveau 2 prévue depuis hier" at bounding box center [195, 357] width 219 height 14
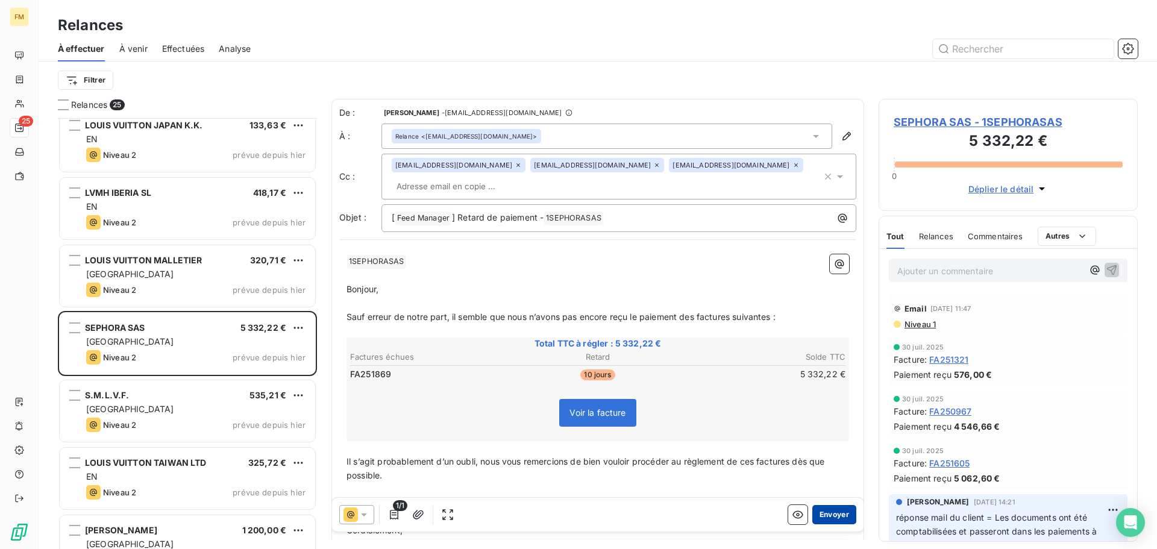
click at [822, 519] on button "Envoyer" at bounding box center [834, 514] width 44 height 19
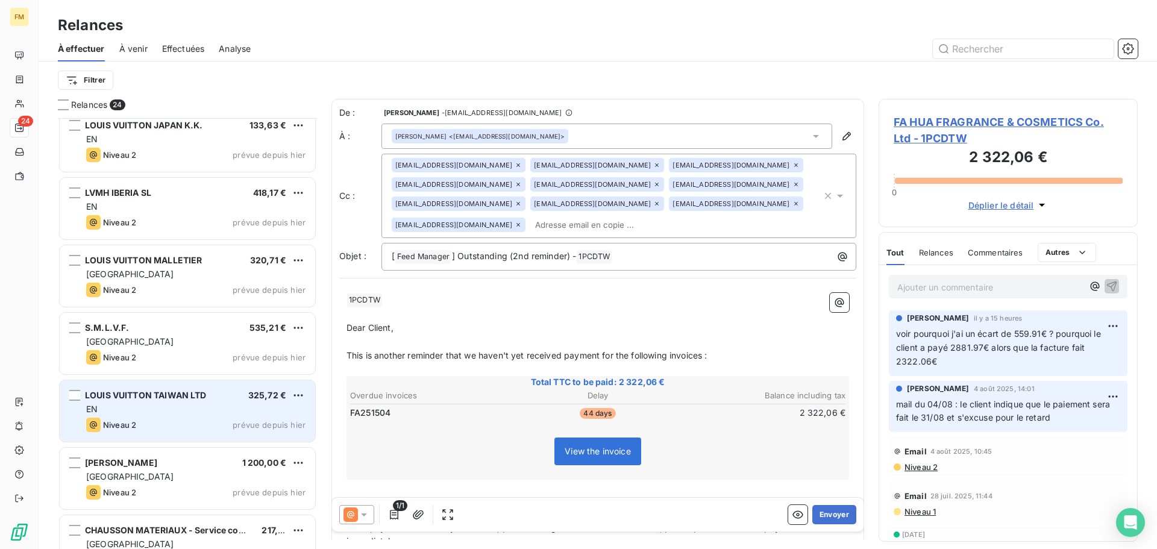
click at [164, 401] on div "LOUIS VUITTON TAIWAN LTD" at bounding box center [146, 395] width 122 height 12
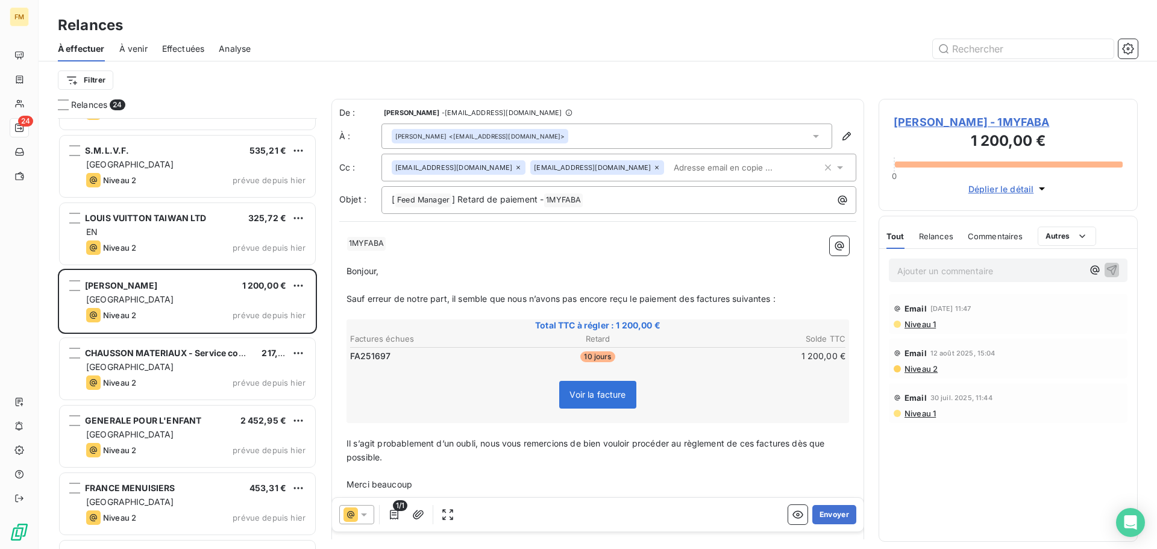
scroll to position [663, 0]
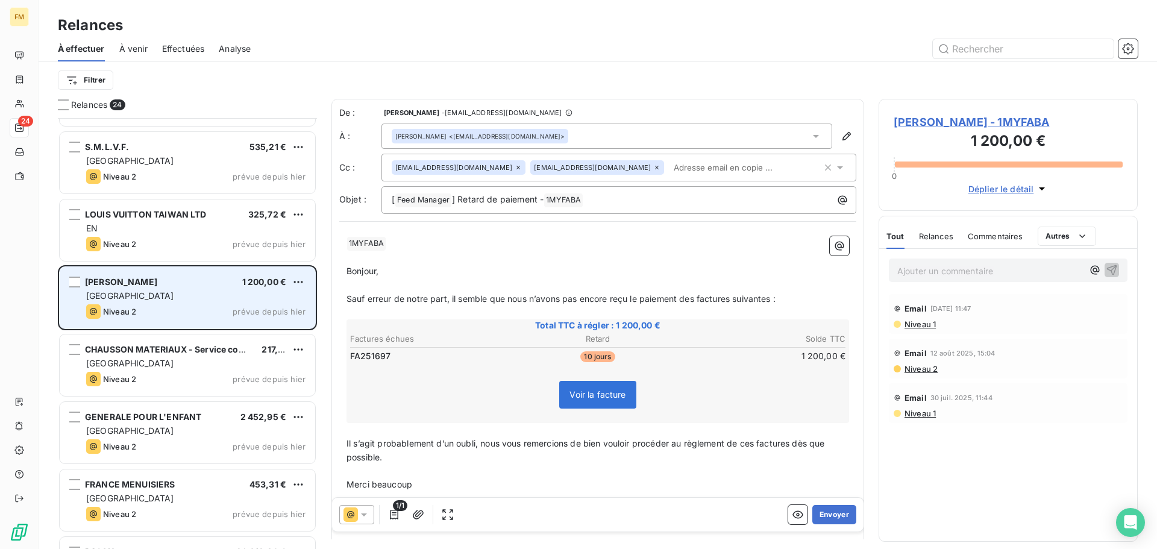
click at [183, 290] on div "[GEOGRAPHIC_DATA]" at bounding box center [195, 296] width 219 height 12
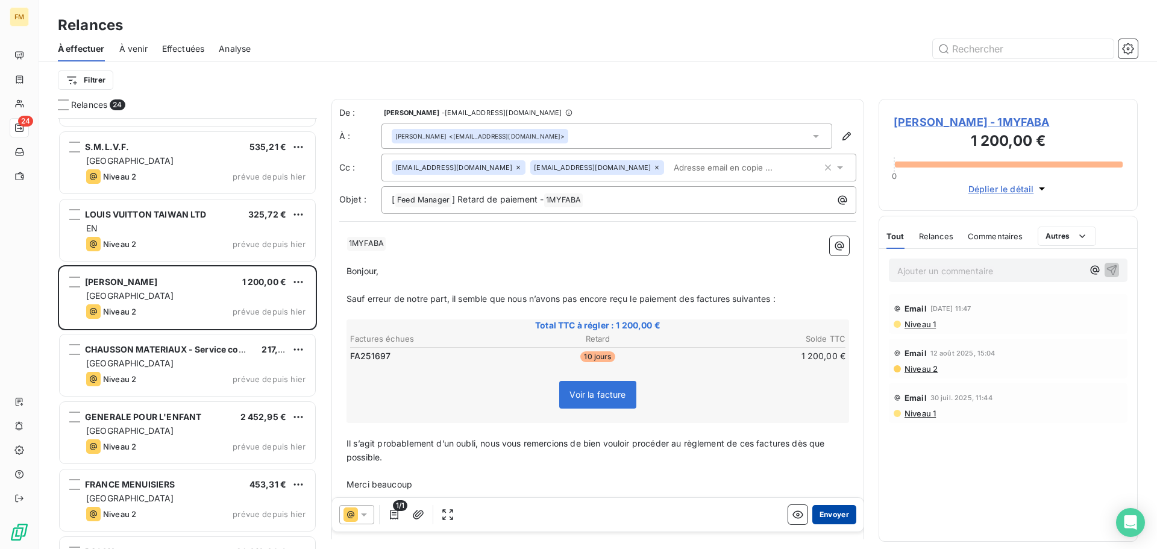
click at [829, 520] on button "Envoyer" at bounding box center [834, 514] width 44 height 19
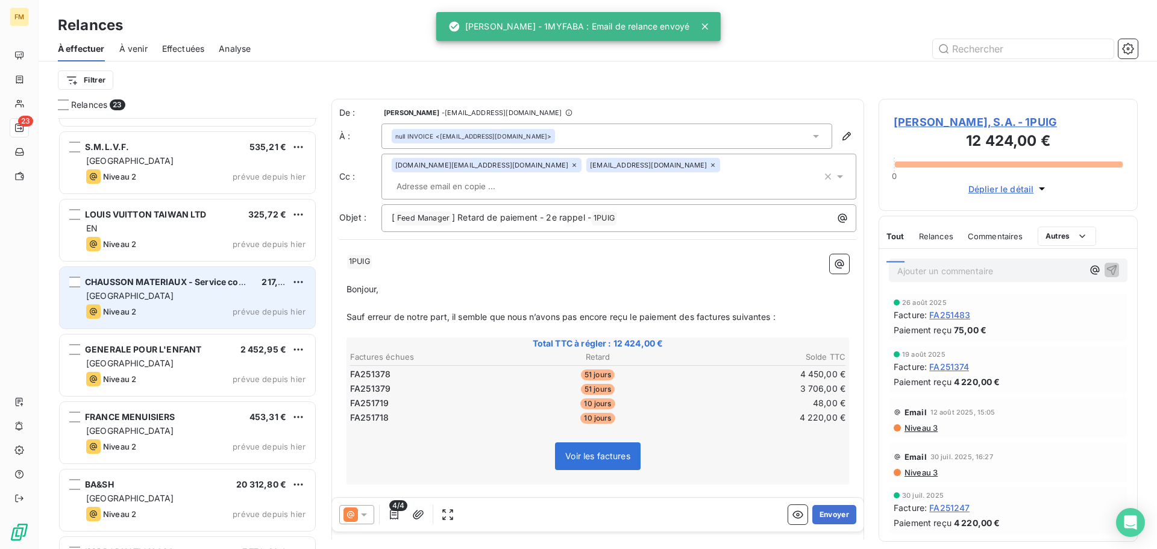
click at [170, 322] on div "CHAUSSON MATERIAUX - Service comptabilité Générale 217,57 € FRANCE Niveau 2 pré…" at bounding box center [187, 297] width 255 height 61
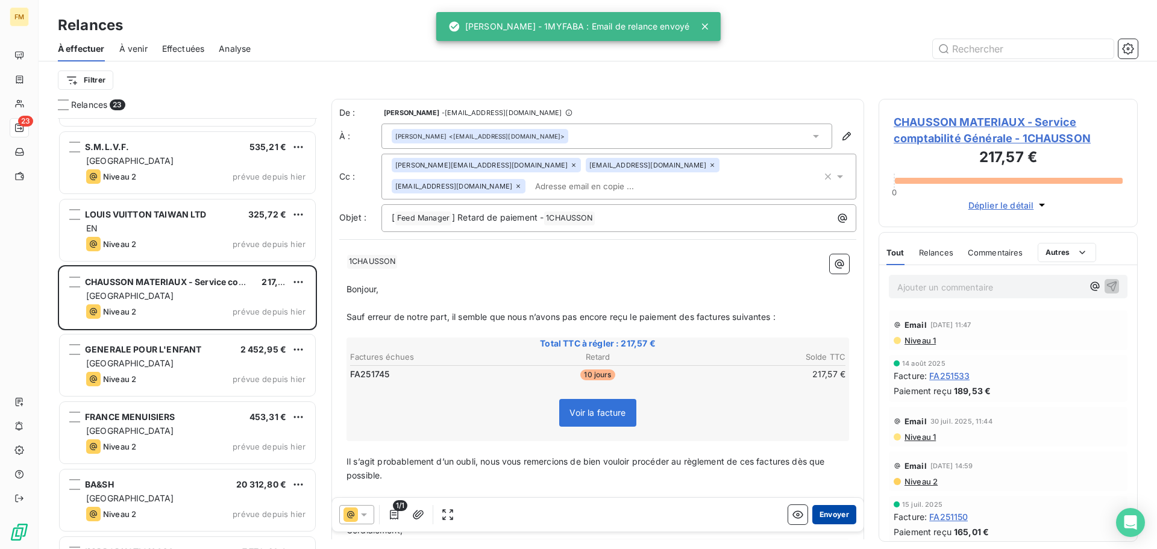
click at [814, 518] on button "Envoyer" at bounding box center [834, 514] width 44 height 19
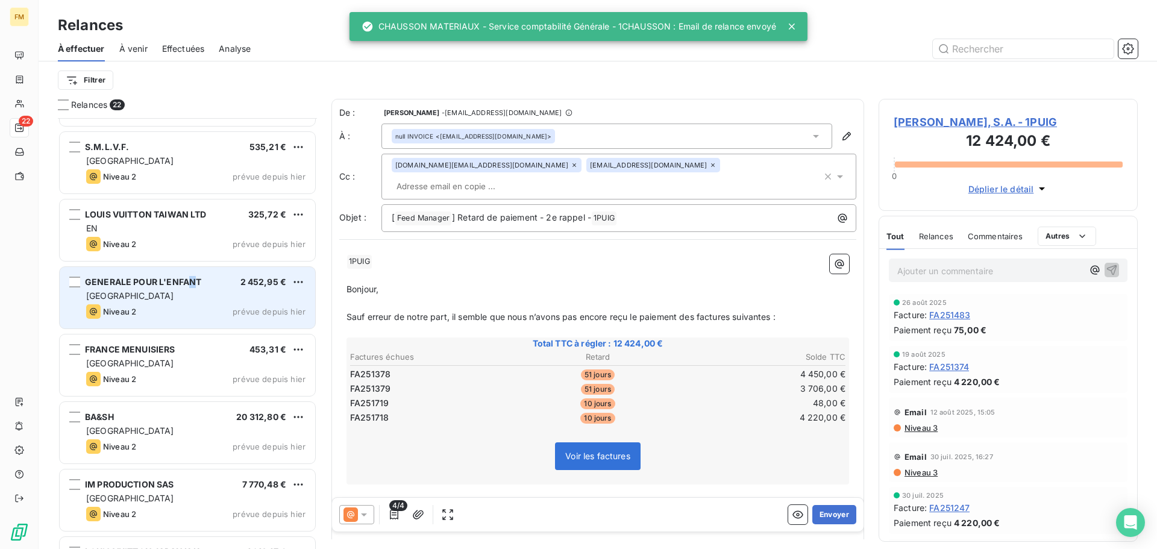
click at [192, 286] on span "GENERALE POUR L'ENFANT" at bounding box center [143, 281] width 116 height 10
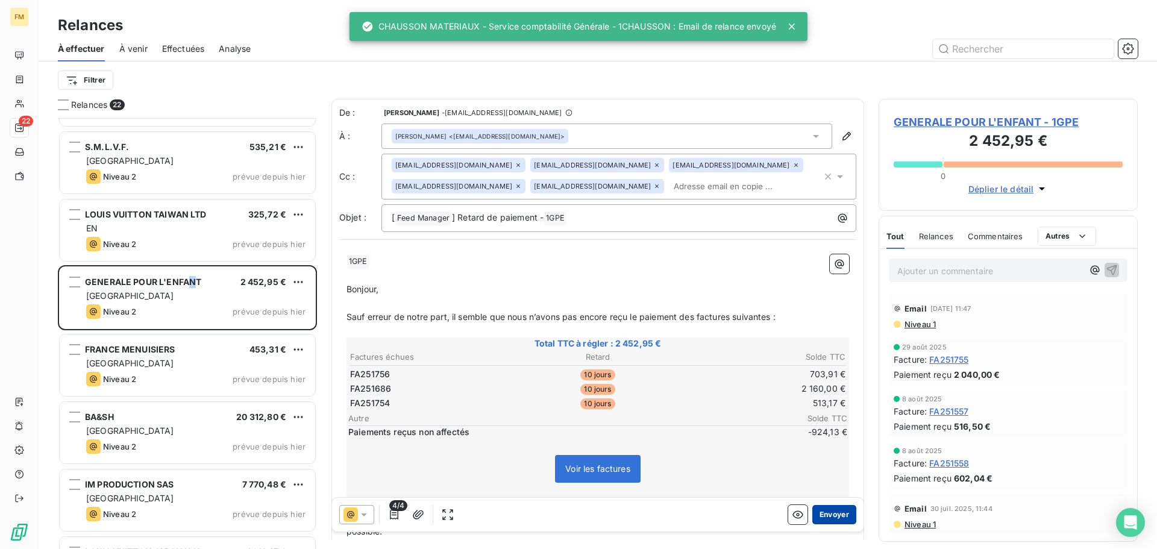
click at [816, 513] on button "Envoyer" at bounding box center [834, 514] width 44 height 19
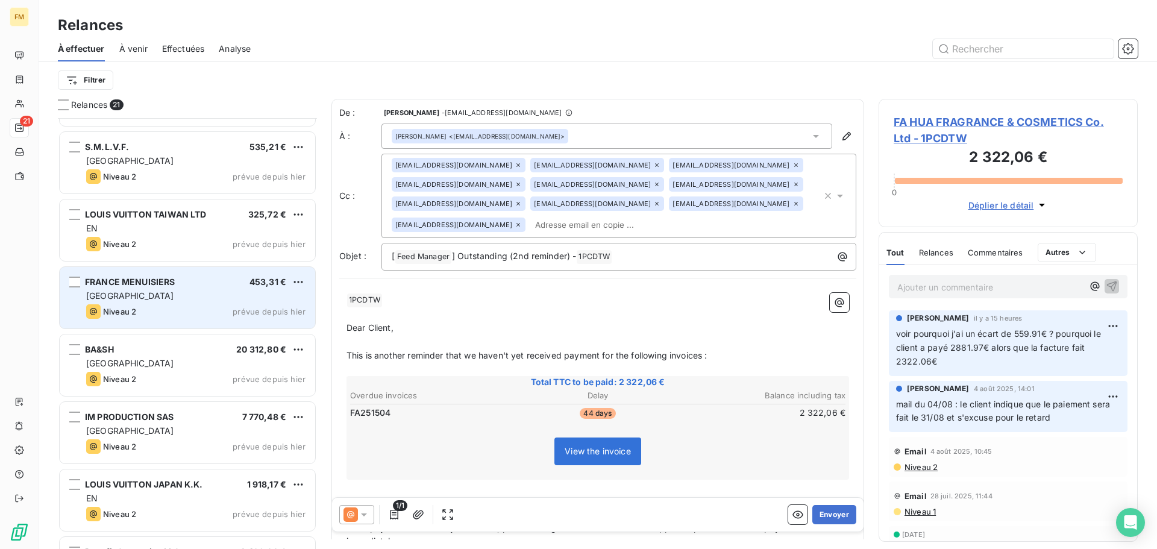
click at [140, 320] on div "FRANCE MENUISIERS 453,31 € FRANCE Niveau 2 prévue depuis [DATE]" at bounding box center [187, 297] width 255 height 61
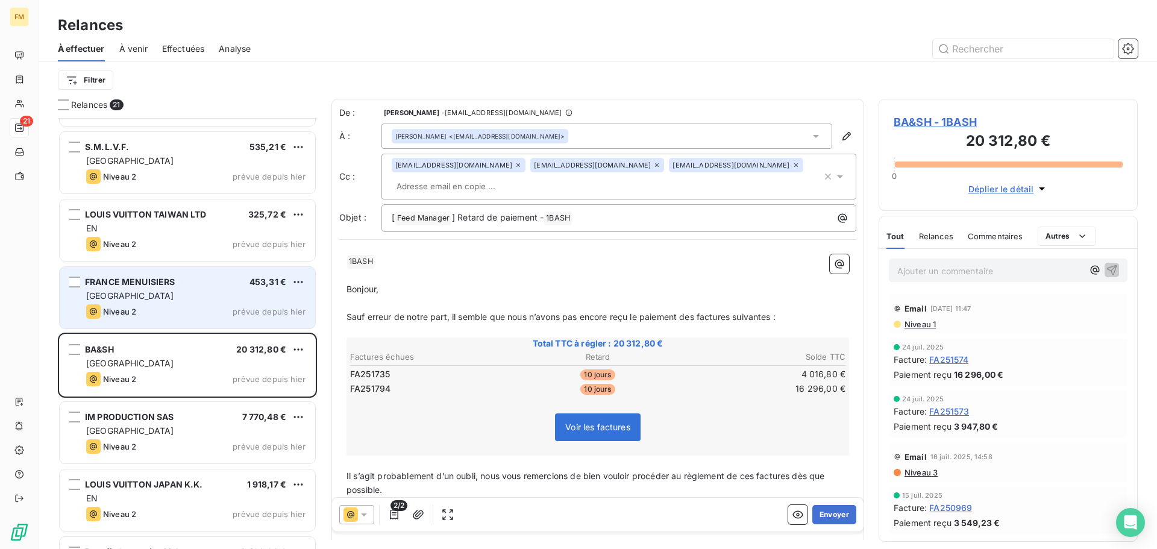
click at [133, 296] on div "[GEOGRAPHIC_DATA]" at bounding box center [195, 296] width 219 height 12
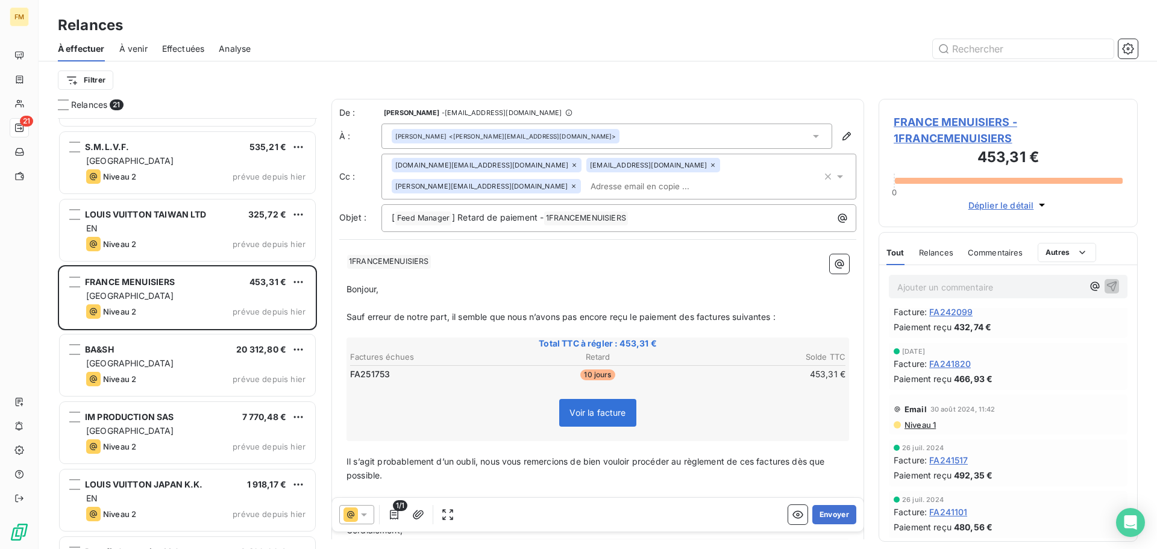
scroll to position [760, 0]
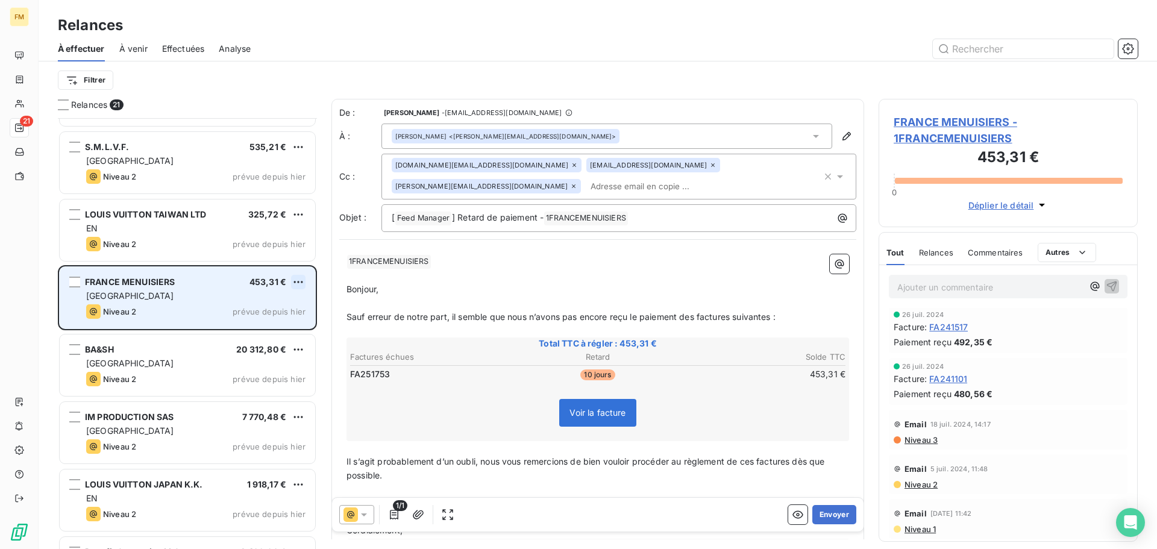
click at [300, 285] on html "FM 21 Relances À effectuer À venir Effectuées Analyse Filtrer Relances 21 LVMH …" at bounding box center [578, 274] width 1157 height 549
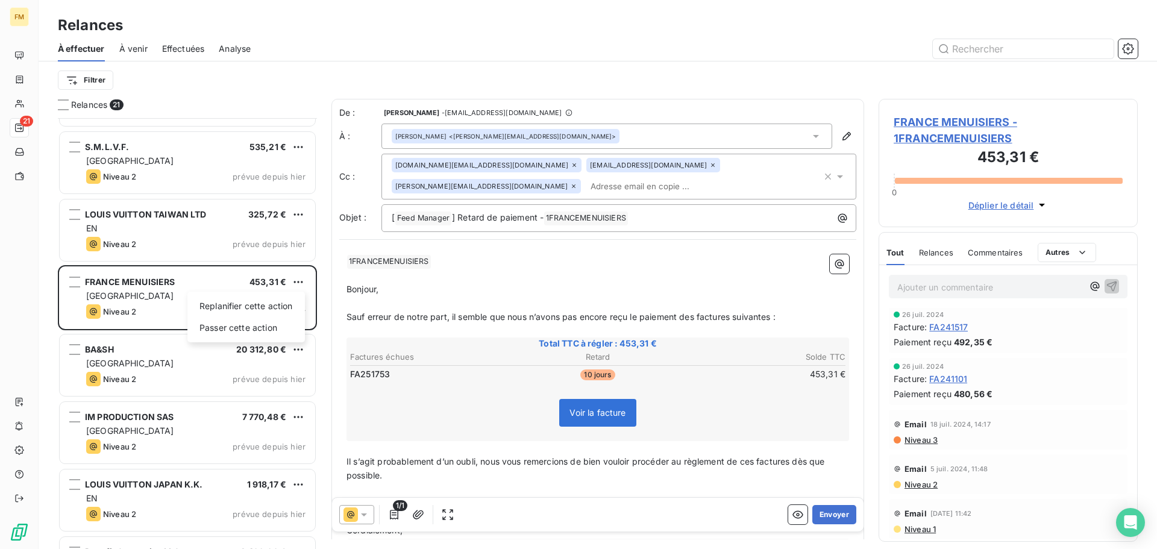
click at [298, 286] on html "FM 21 Relances À effectuer À venir Effectuées Analyse Filtrer Relances 21 LVMH …" at bounding box center [578, 274] width 1157 height 549
click at [828, 517] on button "Envoyer" at bounding box center [834, 514] width 44 height 19
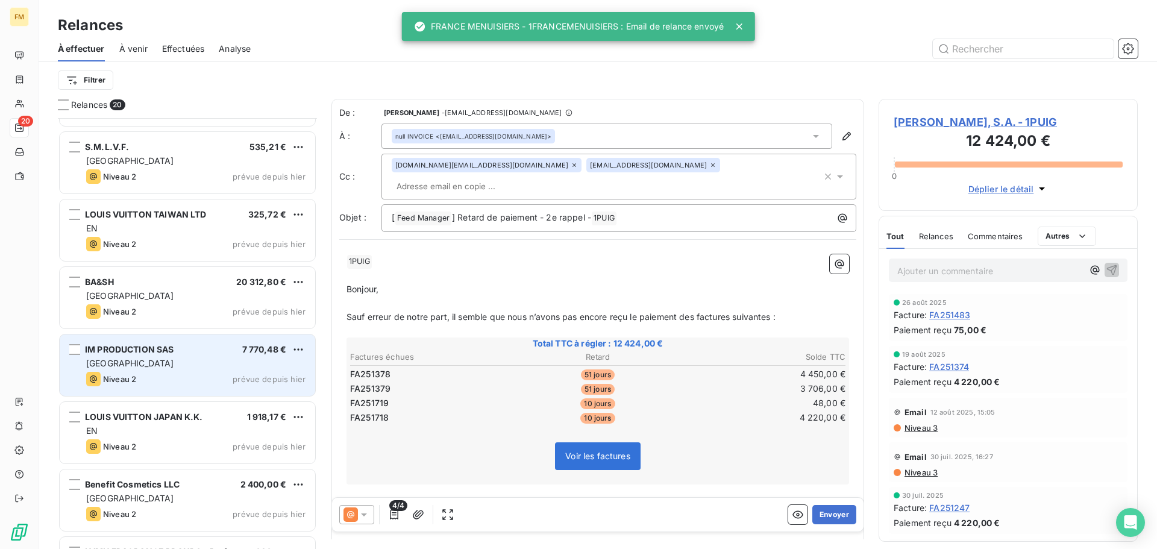
click at [178, 367] on div "[GEOGRAPHIC_DATA]" at bounding box center [195, 363] width 219 height 12
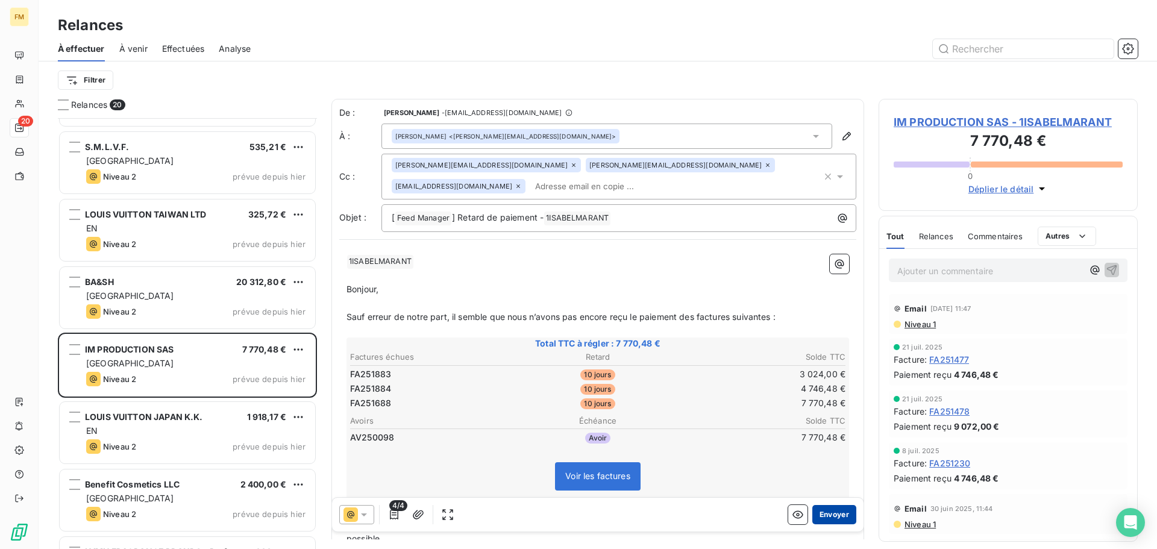
click at [821, 512] on button "Envoyer" at bounding box center [834, 514] width 44 height 19
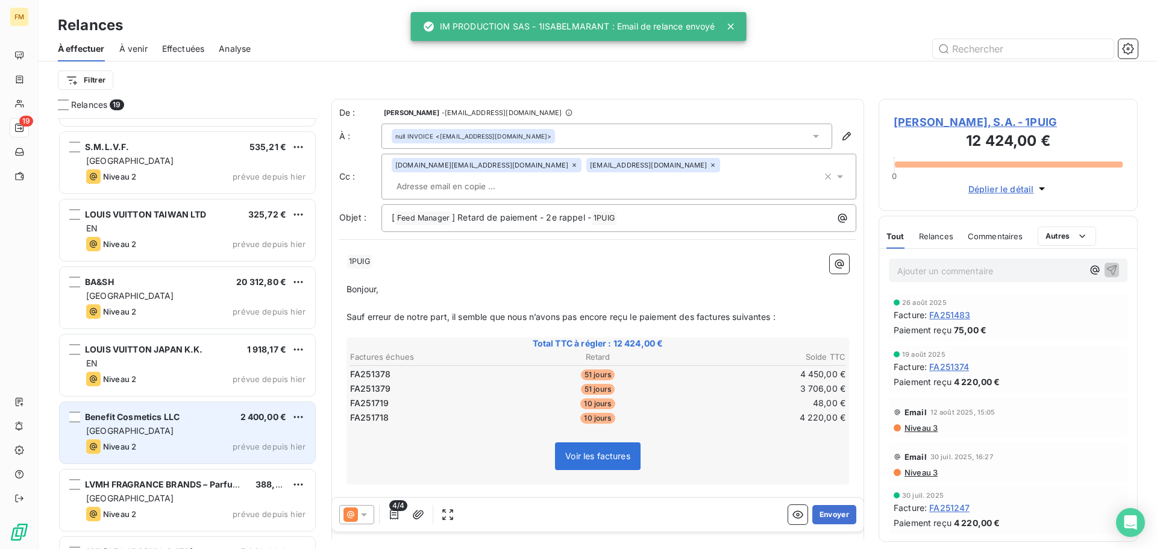
click at [193, 443] on div "Niveau 2 prévue depuis hier" at bounding box center [195, 446] width 219 height 14
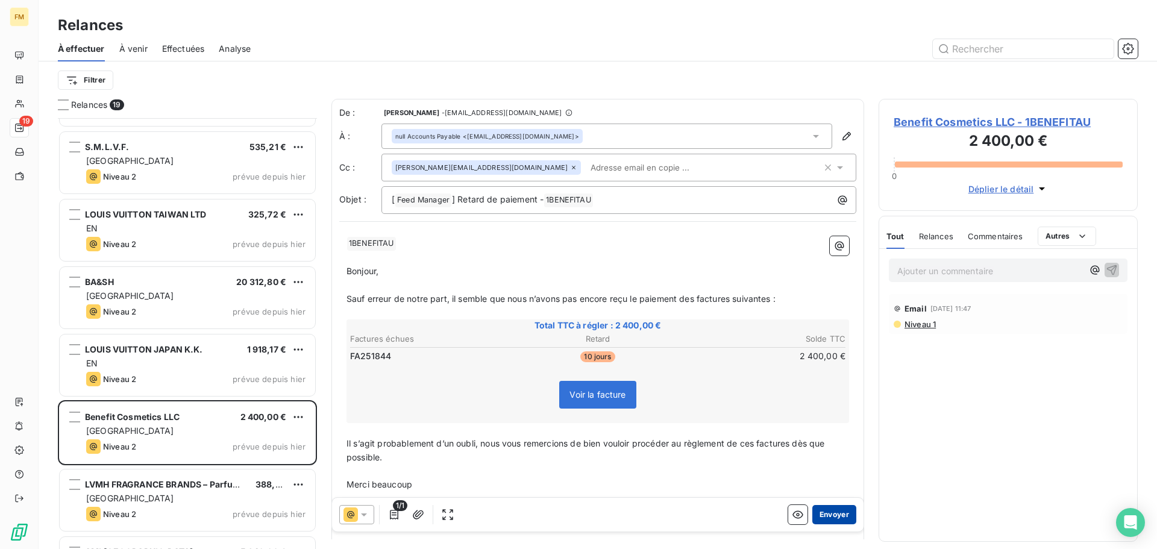
click at [819, 517] on button "Envoyer" at bounding box center [834, 514] width 44 height 19
